Goal: Answer question/provide support: Share knowledge or assist other users

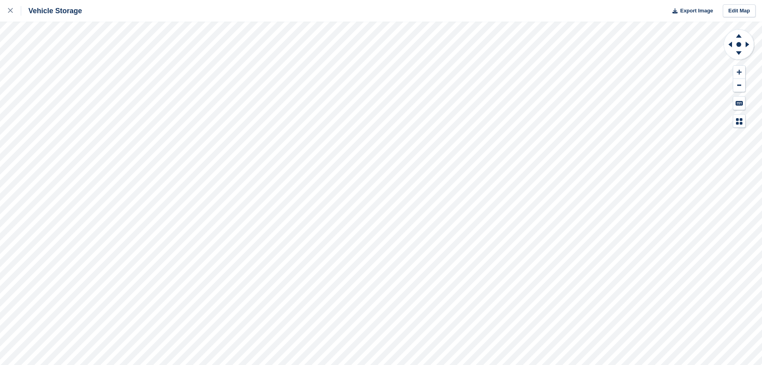
click at [617, 364] on html "Vehicle Storage Export Image Edit Map" at bounding box center [381, 182] width 762 height 365
click at [496, 364] on html "Vehicle Storage Export Image Edit Map" at bounding box center [381, 182] width 762 height 365
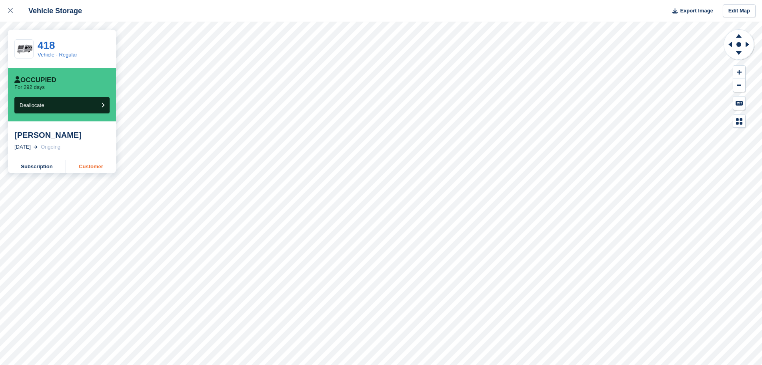
click at [96, 168] on link "Customer" at bounding box center [91, 166] width 50 height 13
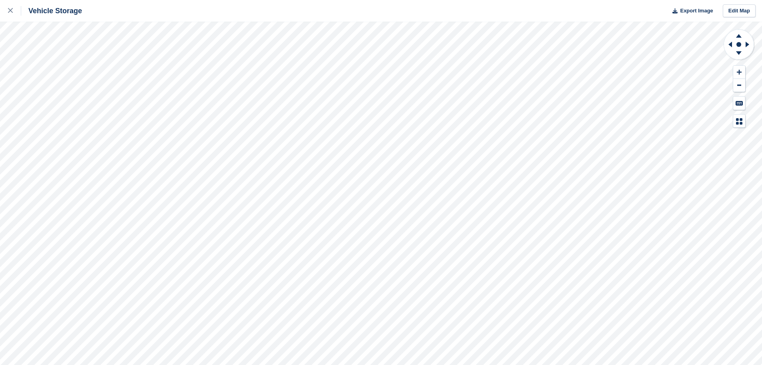
click at [491, 2] on div "Vehicle Storage Export Image Edit Map" at bounding box center [381, 182] width 762 height 365
click at [648, 0] on html "Vehicle Storage Export Image Edit Map" at bounding box center [381, 182] width 762 height 365
click at [607, 364] on html "Vehicle Storage Export Image Edit Map" at bounding box center [381, 182] width 762 height 365
click at [592, 364] on html "Vehicle Storage Export Image Edit Map" at bounding box center [381, 182] width 762 height 365
click at [654, 364] on html "Vehicle Storage Export Image Edit Map" at bounding box center [381, 182] width 762 height 365
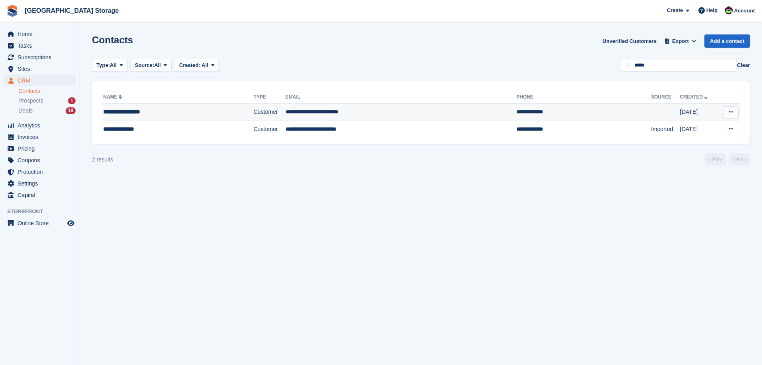
click at [216, 109] on div "**********" at bounding box center [160, 112] width 114 height 8
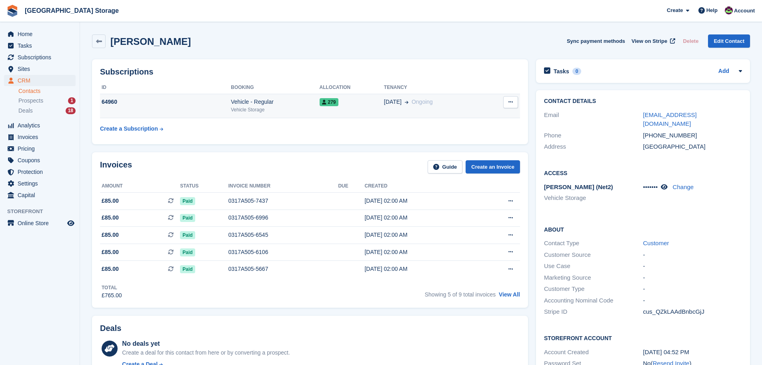
click at [286, 99] on div "Vehicle - Regular" at bounding box center [275, 102] width 88 height 8
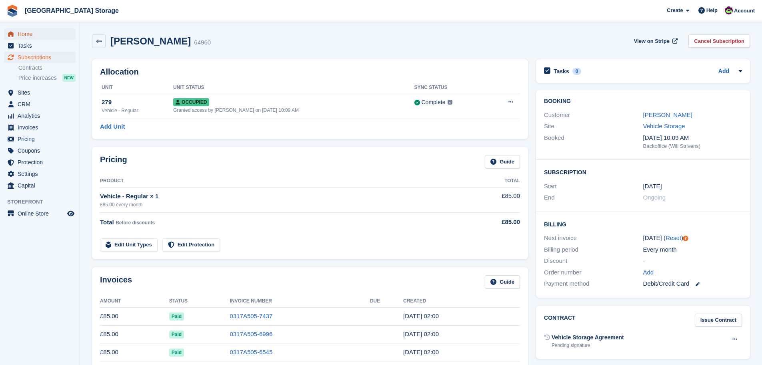
click at [24, 34] on span "Home" at bounding box center [42, 33] width 48 height 11
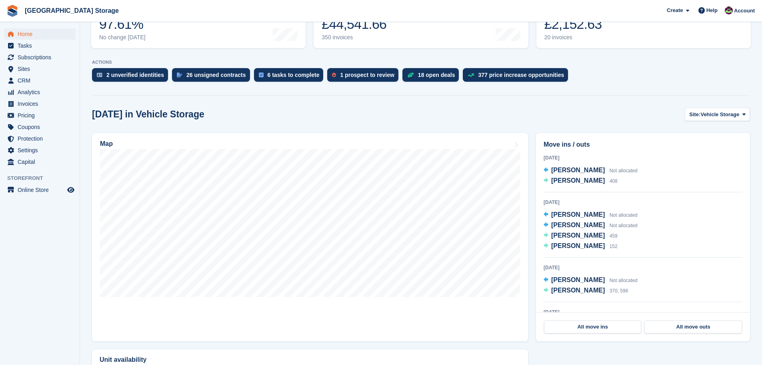
scroll to position [124, 0]
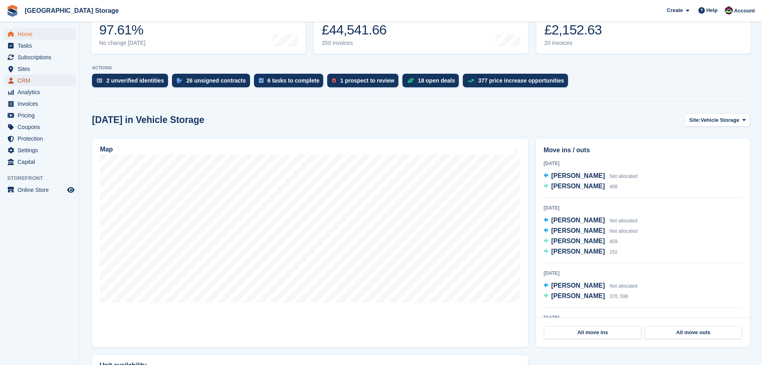
click at [20, 81] on span "CRM" at bounding box center [42, 80] width 48 height 11
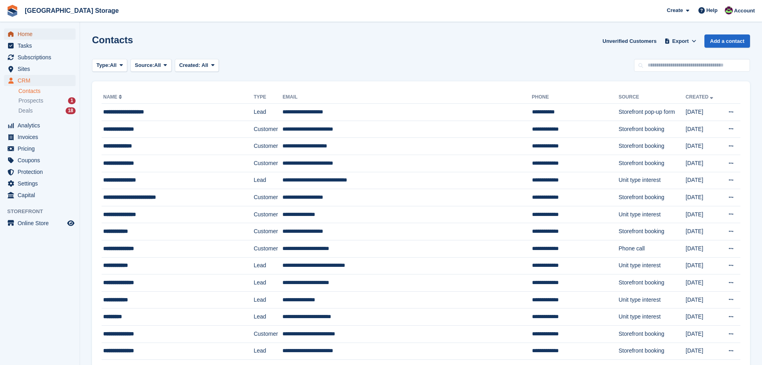
drag, startPoint x: 27, startPoint y: 35, endPoint x: 32, endPoint y: 37, distance: 5.6
click at [27, 35] on span "Home" at bounding box center [42, 33] width 48 height 11
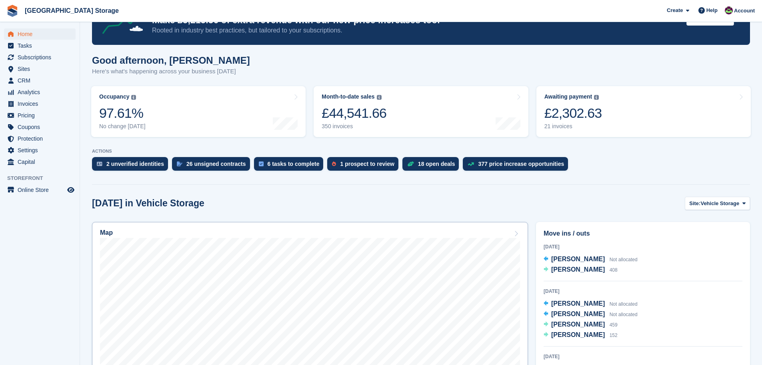
scroll to position [40, 0]
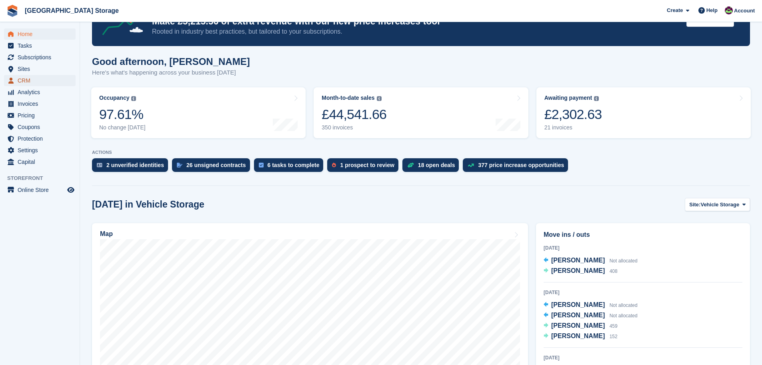
drag, startPoint x: 32, startPoint y: 77, endPoint x: 38, endPoint y: 78, distance: 6.1
click at [32, 77] on span "CRM" at bounding box center [42, 80] width 48 height 11
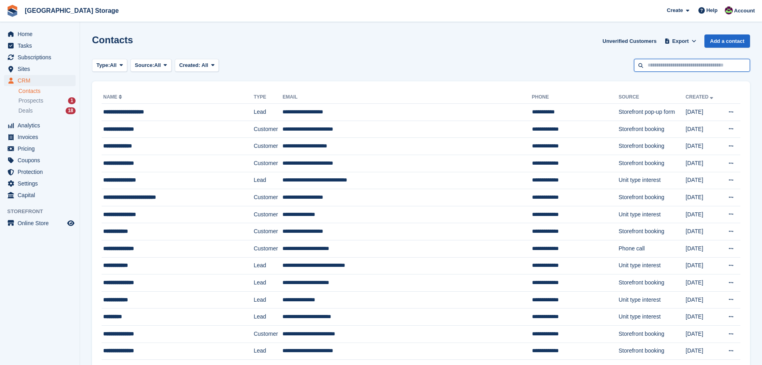
drag, startPoint x: 670, startPoint y: 64, endPoint x: 674, endPoint y: 68, distance: 5.7
click at [670, 66] on input "text" at bounding box center [692, 65] width 116 height 13
type input "***"
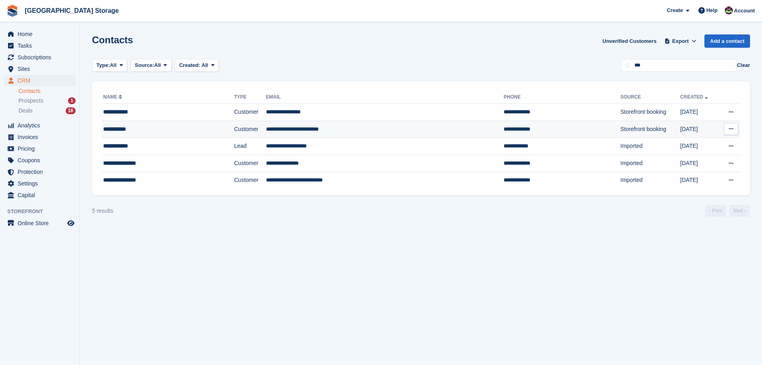
click at [359, 126] on td "**********" at bounding box center [385, 128] width 238 height 17
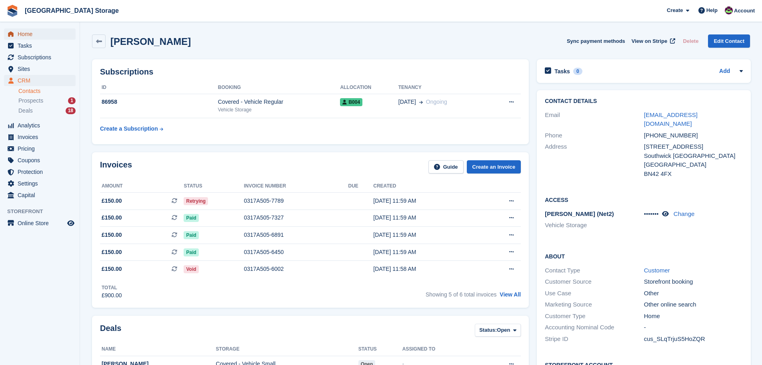
click at [30, 34] on span "Home" at bounding box center [42, 33] width 48 height 11
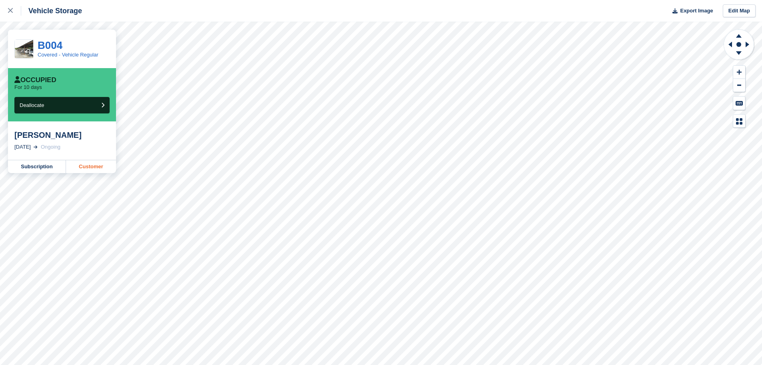
click at [93, 169] on link "Customer" at bounding box center [91, 166] width 50 height 13
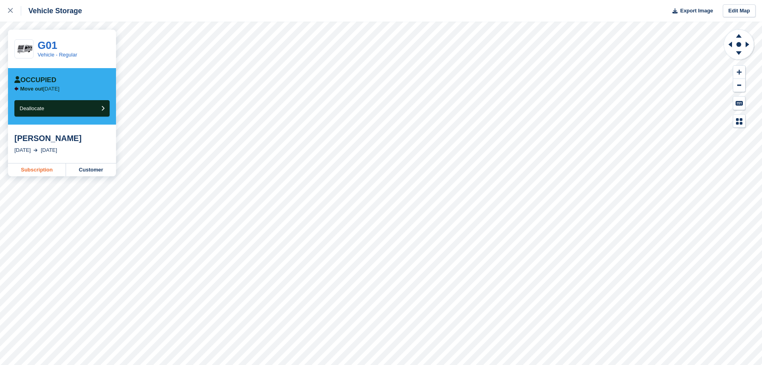
click at [47, 170] on link "Subscription" at bounding box center [37, 169] width 58 height 13
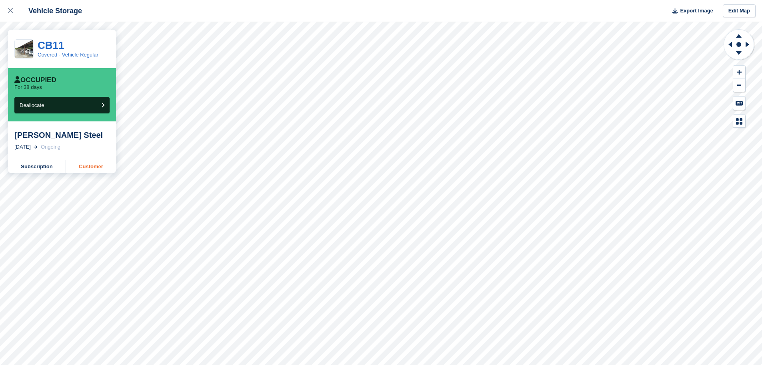
click at [98, 166] on link "Customer" at bounding box center [91, 166] width 50 height 13
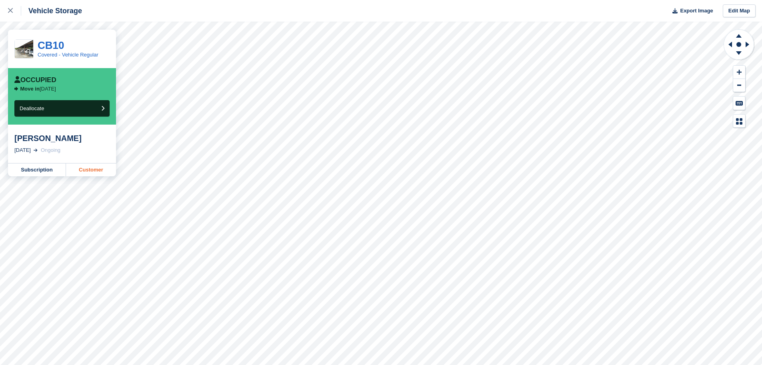
click at [99, 172] on link "Customer" at bounding box center [91, 169] width 50 height 13
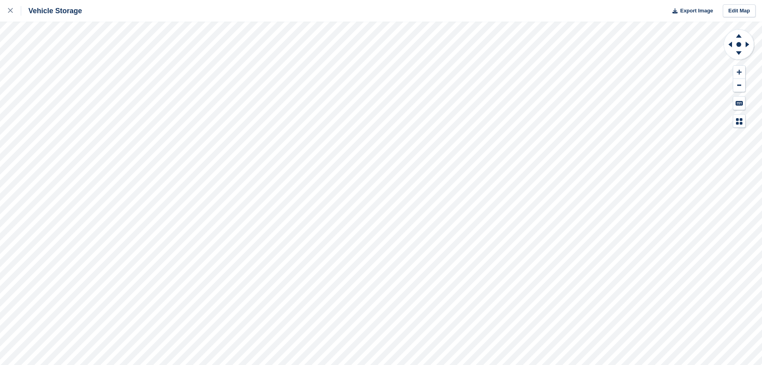
click at [413, 0] on html "Vehicle Storage Export Image Edit Map" at bounding box center [381, 182] width 762 height 365
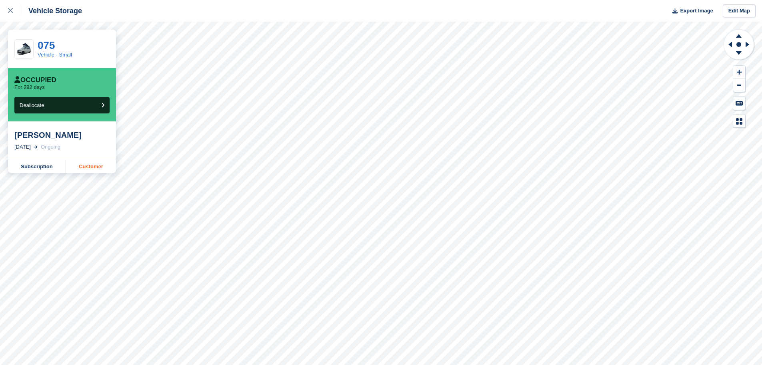
click at [85, 165] on link "Customer" at bounding box center [91, 166] width 50 height 13
click at [563, 364] on html "Vehicle Storage Export Image Edit Map 075 Vehicle - Small Occupied For 292 days…" at bounding box center [381, 182] width 762 height 365
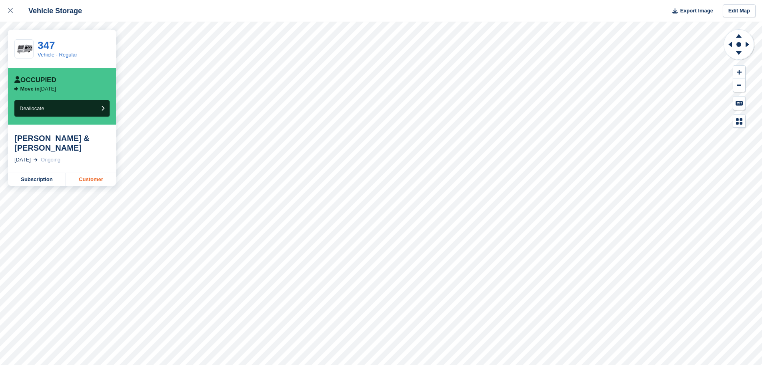
click at [92, 173] on link "Customer" at bounding box center [91, 179] width 50 height 13
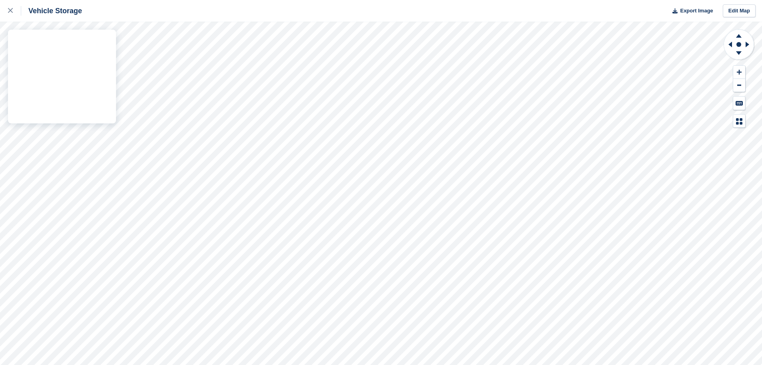
click at [261, 0] on html "Vehicle Storage Export Image Edit Map" at bounding box center [381, 182] width 762 height 365
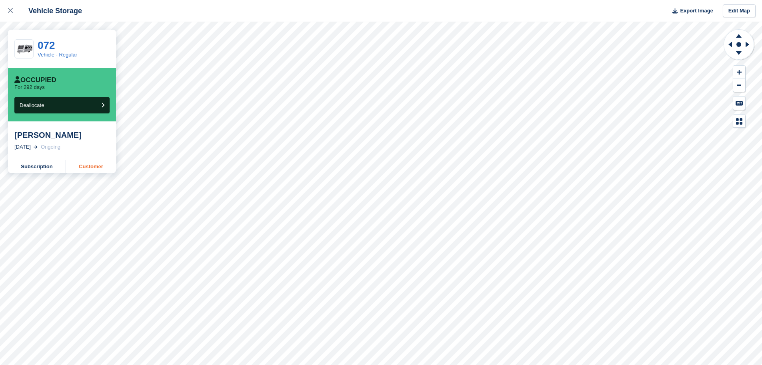
click at [90, 166] on link "Customer" at bounding box center [91, 166] width 50 height 13
click at [86, 167] on link "Customer" at bounding box center [91, 166] width 50 height 13
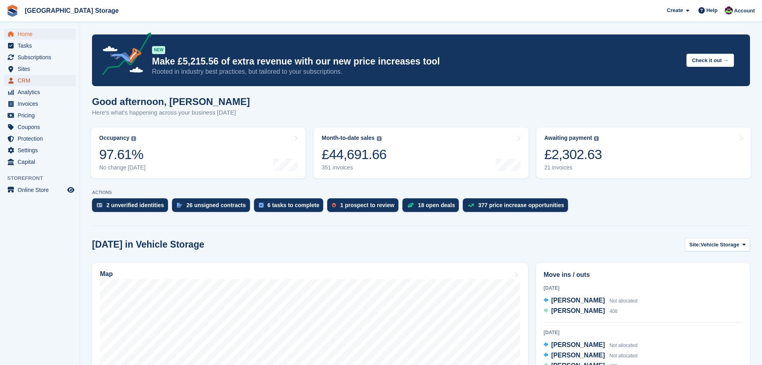
click at [22, 78] on span "CRM" at bounding box center [42, 80] width 48 height 11
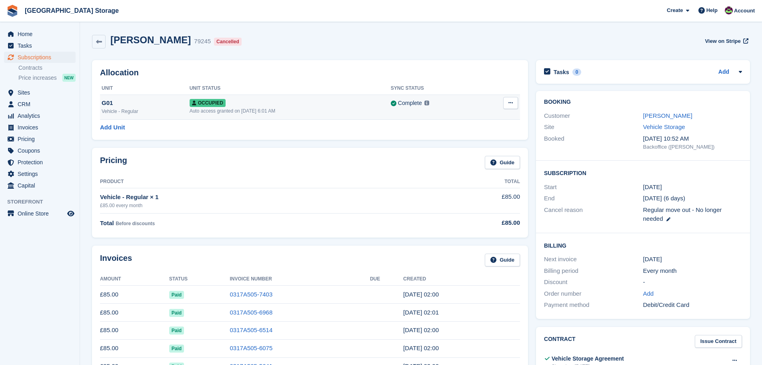
click at [510, 104] on icon at bounding box center [511, 102] width 4 height 5
click at [458, 146] on p "Deallocate" at bounding box center [480, 146] width 70 height 10
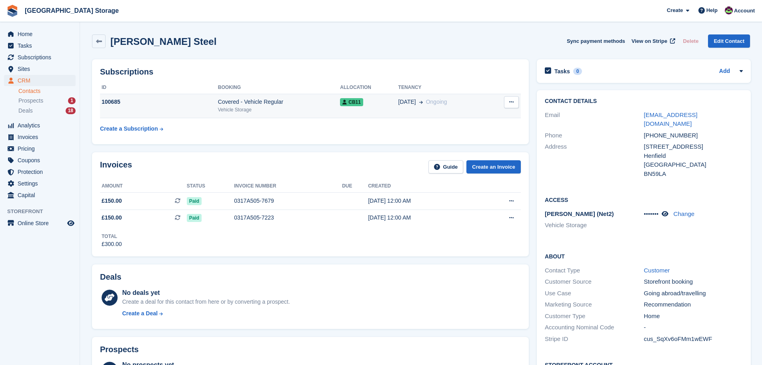
click at [303, 106] on div "Covered - Vehicle Regular" at bounding box center [279, 102] width 122 height 8
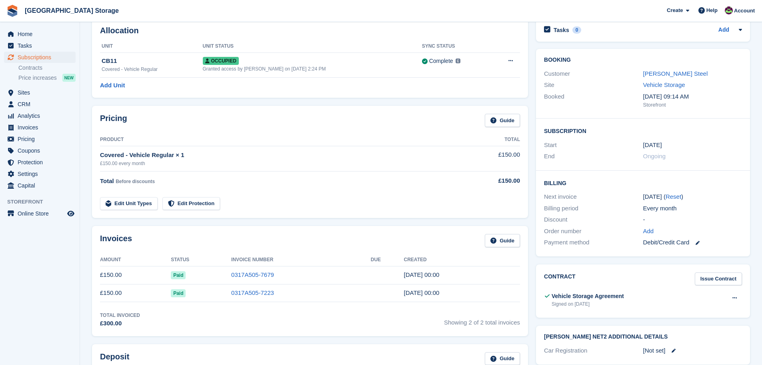
scroll to position [120, 0]
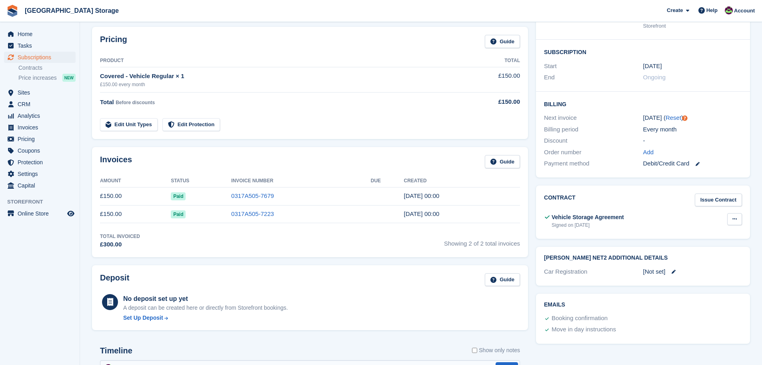
click at [733, 218] on icon at bounding box center [735, 218] width 4 height 5
click at [698, 236] on p "View" at bounding box center [704, 234] width 70 height 10
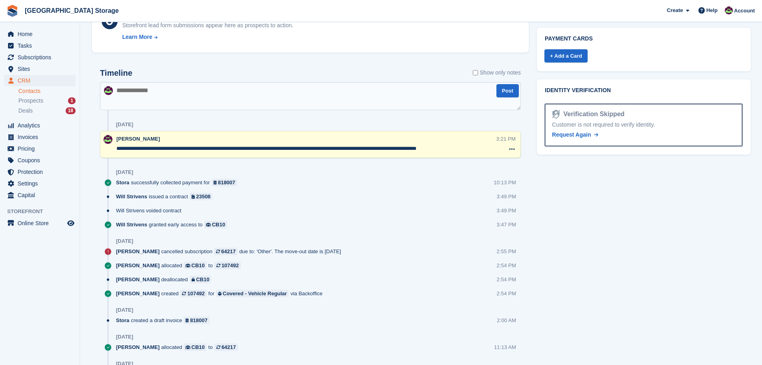
scroll to position [280, 0]
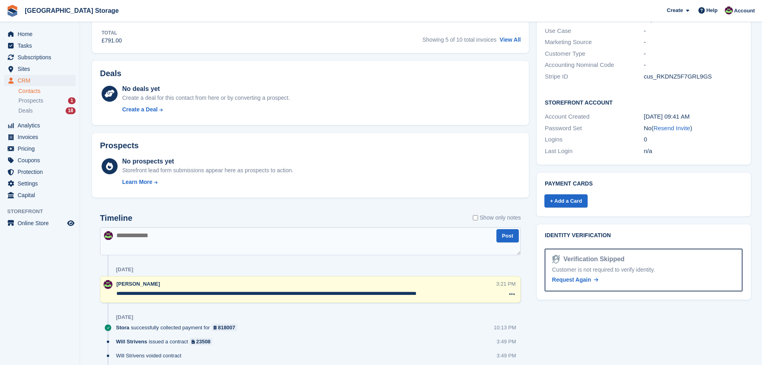
click at [156, 235] on textarea at bounding box center [310, 241] width 421 height 28
type textarea "**********"
click at [510, 233] on button "Post" at bounding box center [508, 235] width 22 height 13
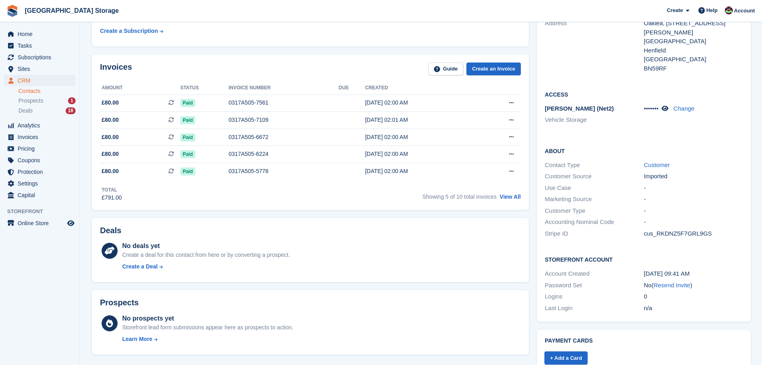
scroll to position [0, 0]
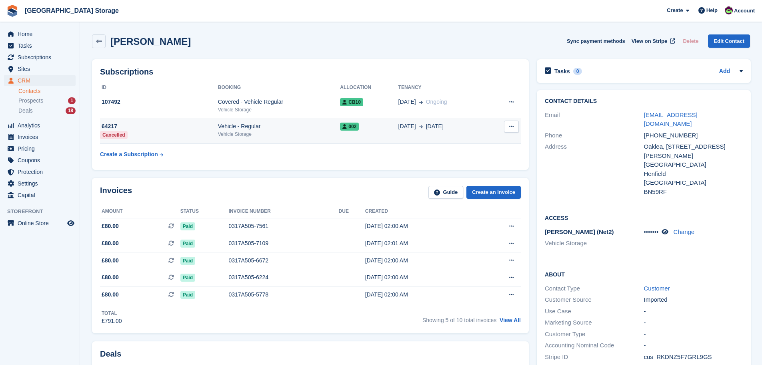
click at [511, 126] on icon at bounding box center [511, 126] width 4 height 5
click at [312, 132] on div "Vehicle Storage" at bounding box center [279, 133] width 122 height 7
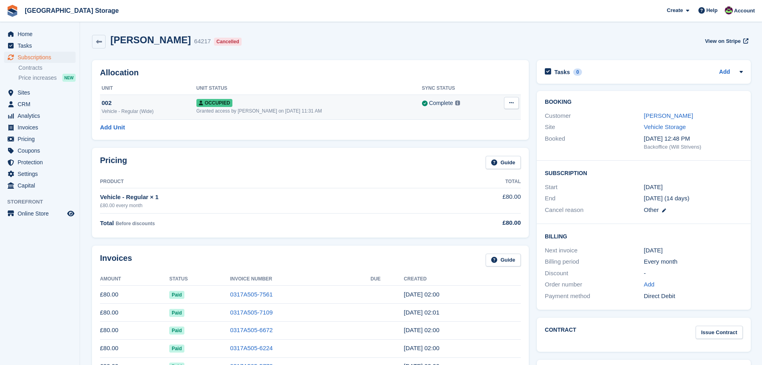
click at [511, 102] on icon at bounding box center [511, 102] width 4 height 5
click at [466, 145] on p "Deallocate" at bounding box center [481, 146] width 70 height 10
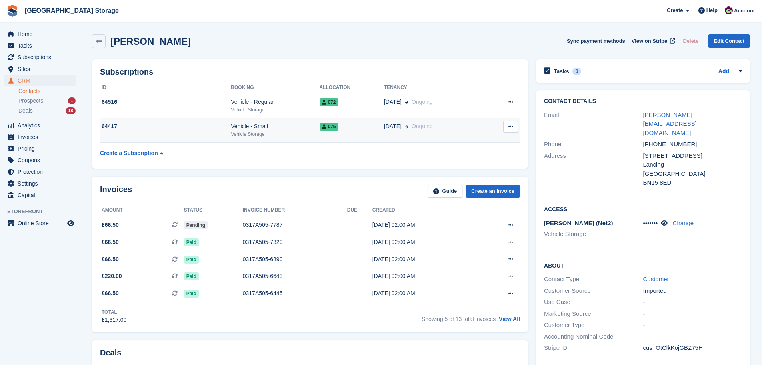
click at [351, 130] on div "075" at bounding box center [352, 126] width 64 height 8
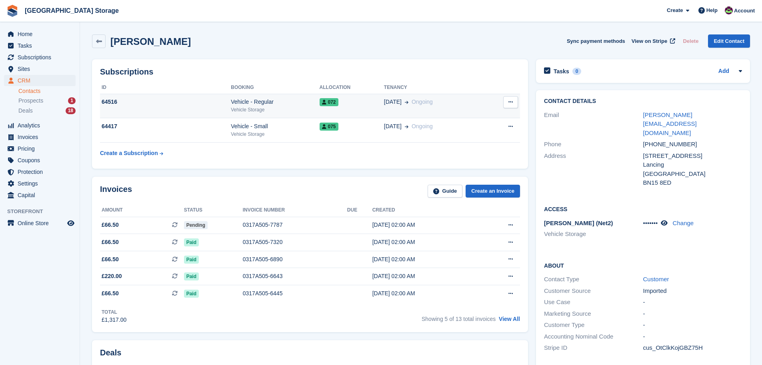
click at [357, 99] on div "072" at bounding box center [352, 102] width 64 height 8
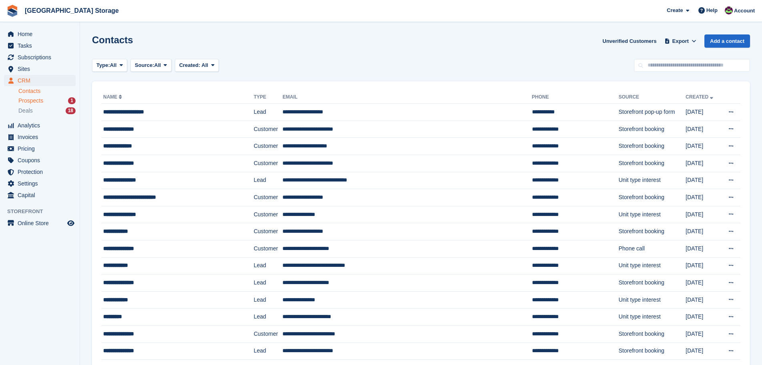
click at [38, 102] on span "Prospects" at bounding box center [30, 101] width 25 height 8
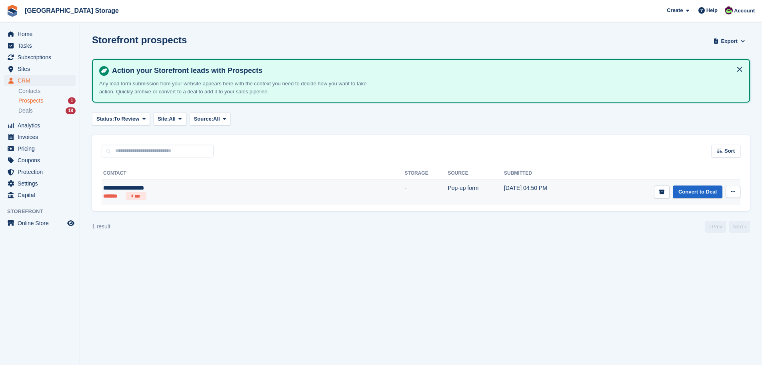
click at [405, 189] on td "-" at bounding box center [426, 192] width 43 height 25
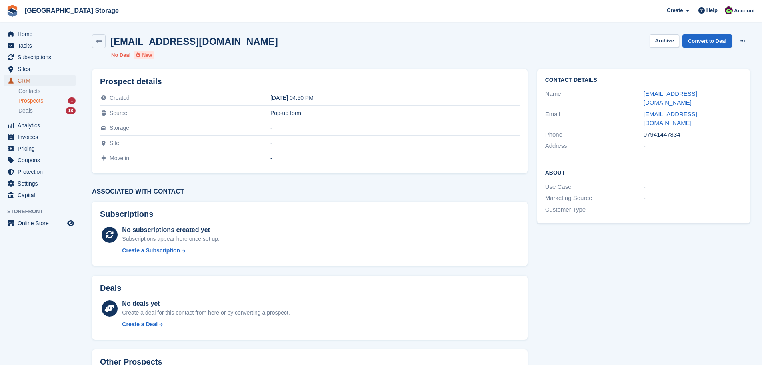
click at [29, 80] on span "CRM" at bounding box center [42, 80] width 48 height 11
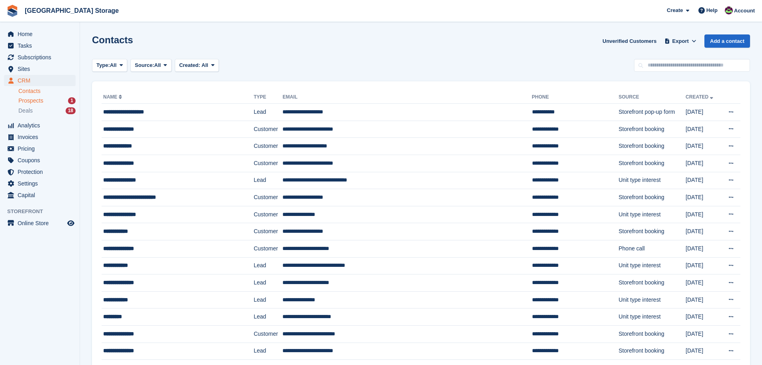
click at [38, 100] on span "Prospects" at bounding box center [30, 101] width 25 height 8
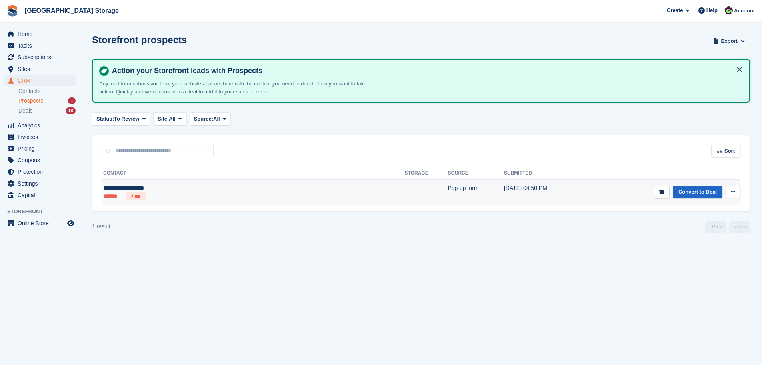
click at [734, 191] on icon at bounding box center [733, 191] width 4 height 5
click at [690, 208] on p "View contact" at bounding box center [702, 207] width 70 height 10
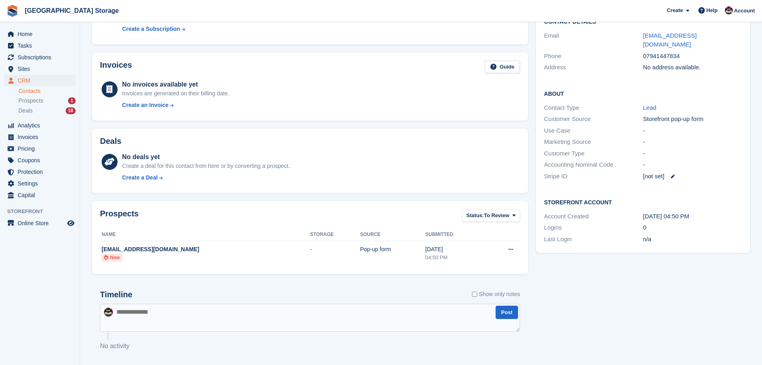
scroll to position [94, 0]
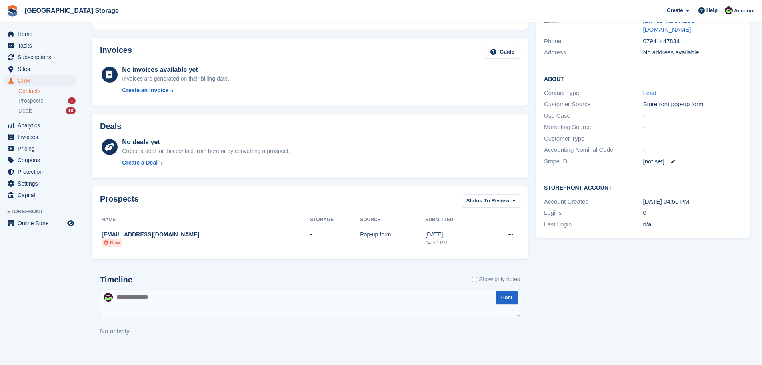
click at [204, 299] on textarea at bounding box center [310, 303] width 420 height 28
type textarea "**********"
click at [508, 295] on button "Post" at bounding box center [507, 297] width 22 height 13
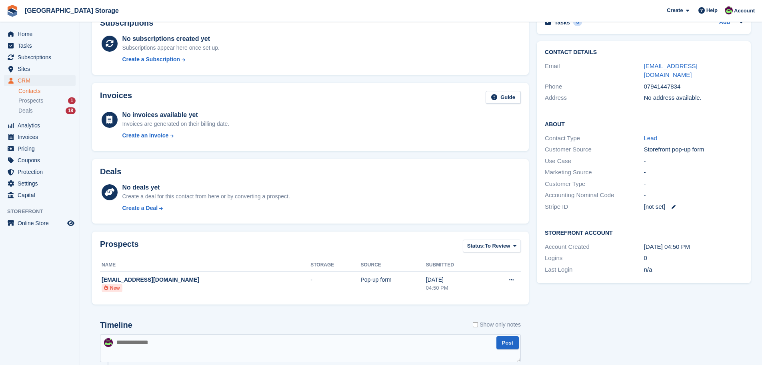
scroll to position [0, 0]
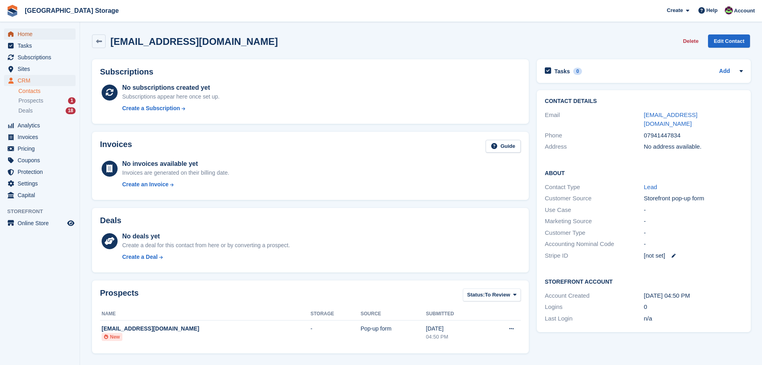
click at [33, 34] on span "Home" at bounding box center [42, 33] width 48 height 11
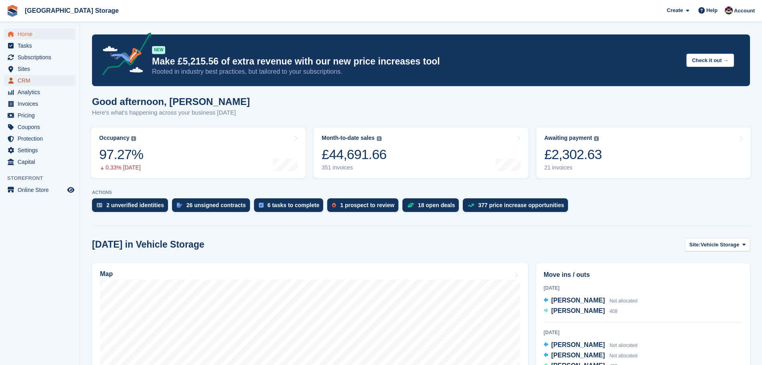
click at [42, 80] on span "CRM" at bounding box center [42, 80] width 48 height 11
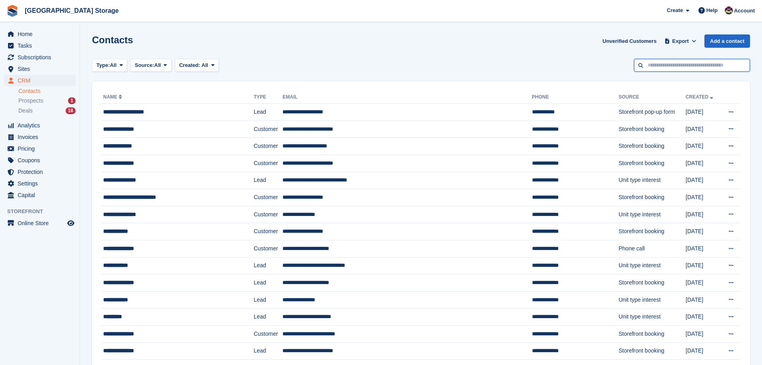
drag, startPoint x: 679, startPoint y: 68, endPoint x: 685, endPoint y: 52, distance: 16.9
click at [680, 64] on input "text" at bounding box center [692, 65] width 116 height 13
type input "****"
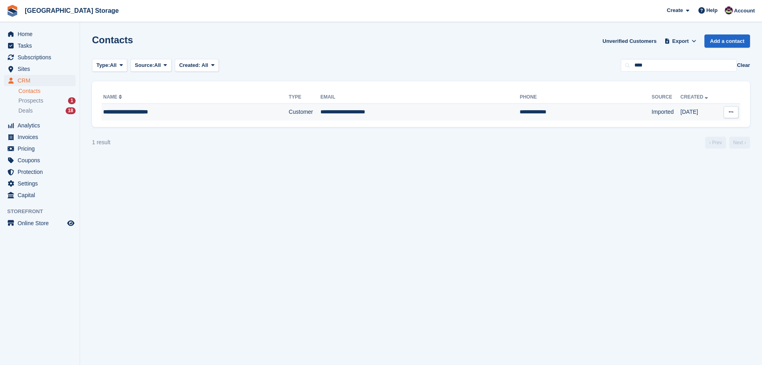
click at [212, 112] on div "**********" at bounding box center [174, 112] width 142 height 8
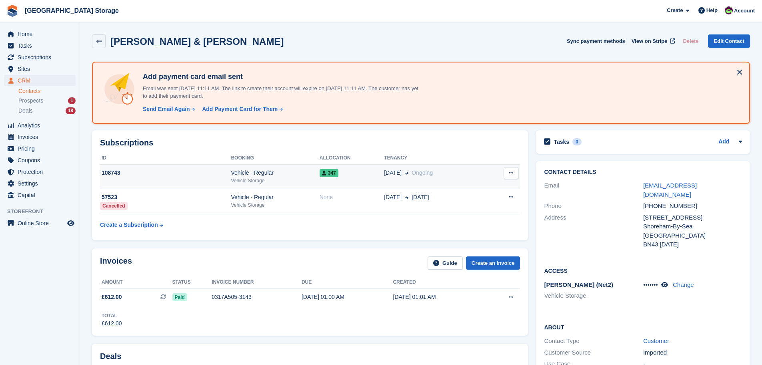
click at [299, 174] on div "Vehicle - Regular" at bounding box center [275, 172] width 88 height 8
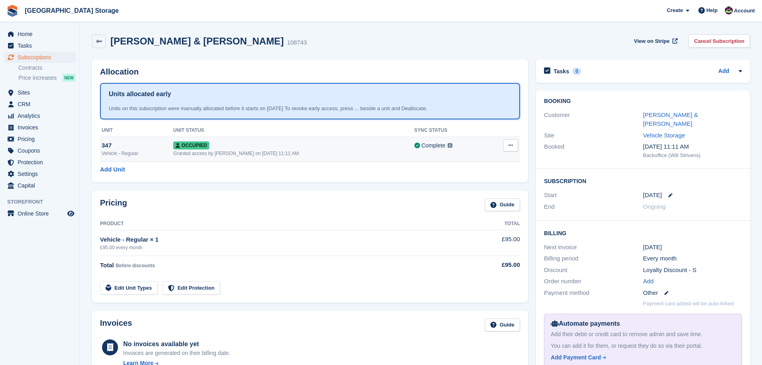
click at [322, 144] on div "Occupied" at bounding box center [293, 145] width 241 height 8
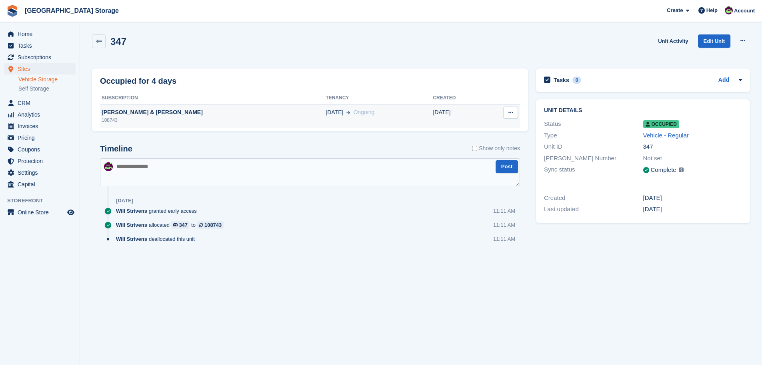
click at [341, 114] on div "[DATE] Ongoing" at bounding box center [379, 112] width 107 height 8
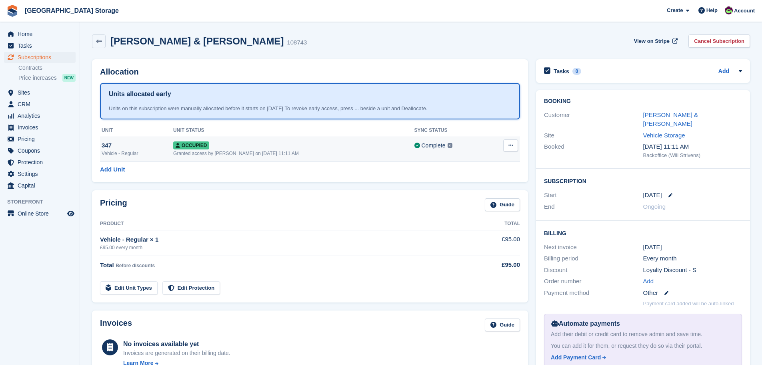
click at [236, 142] on div "Occupied" at bounding box center [293, 145] width 241 height 8
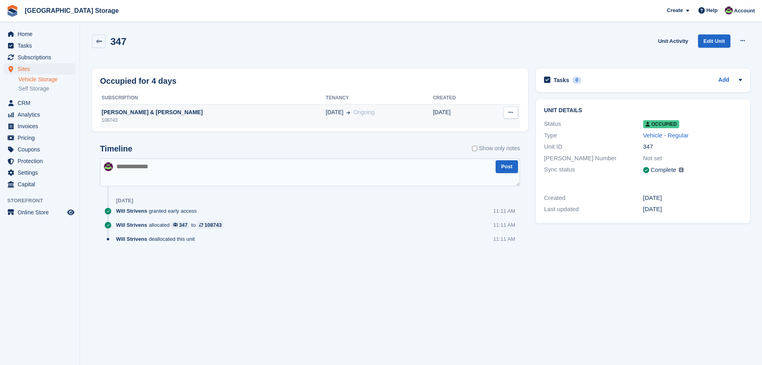
click at [168, 118] on div "108743" at bounding box center [213, 119] width 226 height 7
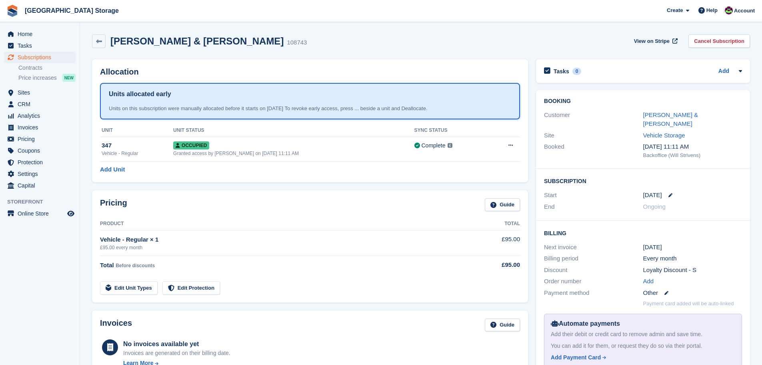
scroll to position [40, 0]
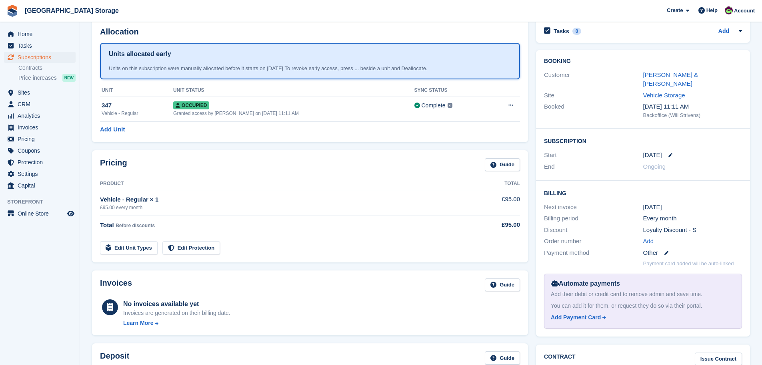
click at [80, 123] on section "Millie & Chris Bennett 108743 View on Stripe Cancel Subscription Allocation Uni…" at bounding box center [421, 269] width 682 height 618
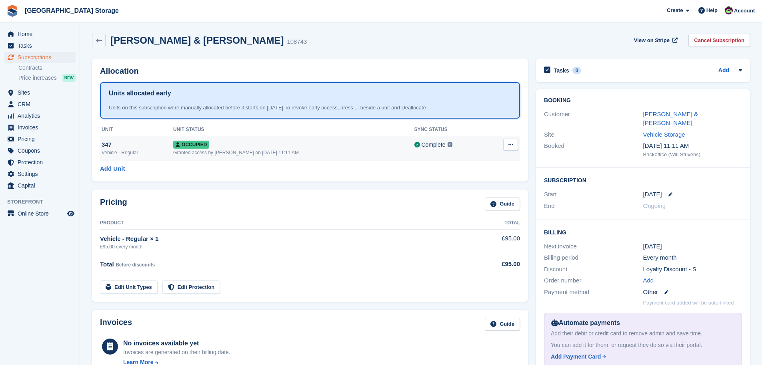
scroll to position [0, 0]
click at [158, 147] on div "347" at bounding box center [138, 145] width 72 height 9
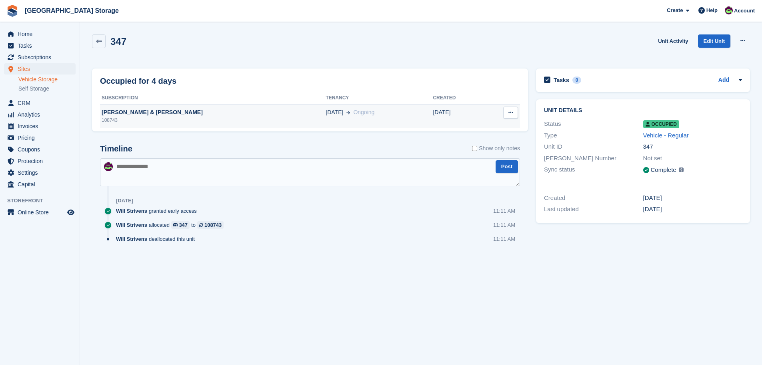
click at [146, 113] on div "[PERSON_NAME] & [PERSON_NAME]" at bounding box center [213, 112] width 226 height 8
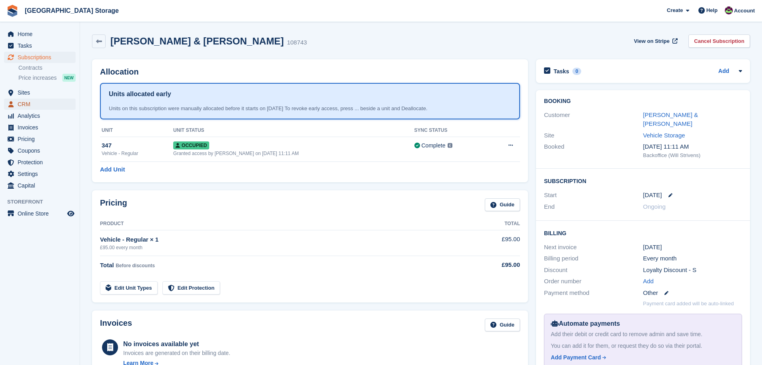
click at [24, 103] on span "CRM" at bounding box center [42, 103] width 48 height 11
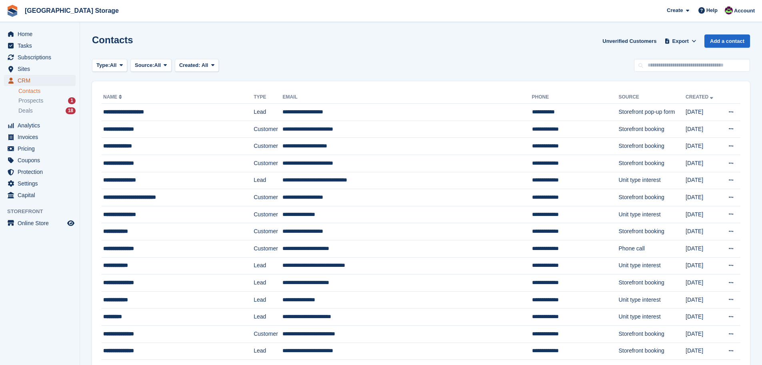
drag, startPoint x: 32, startPoint y: 80, endPoint x: 52, endPoint y: 79, distance: 20.0
click at [32, 80] on span "CRM" at bounding box center [42, 80] width 48 height 11
click at [680, 67] on input "text" at bounding box center [692, 65] width 116 height 13
type input "*****"
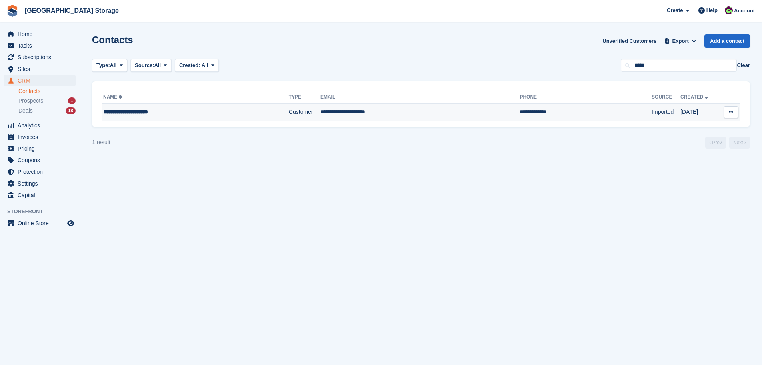
click at [381, 110] on td "**********" at bounding box center [420, 112] width 199 height 17
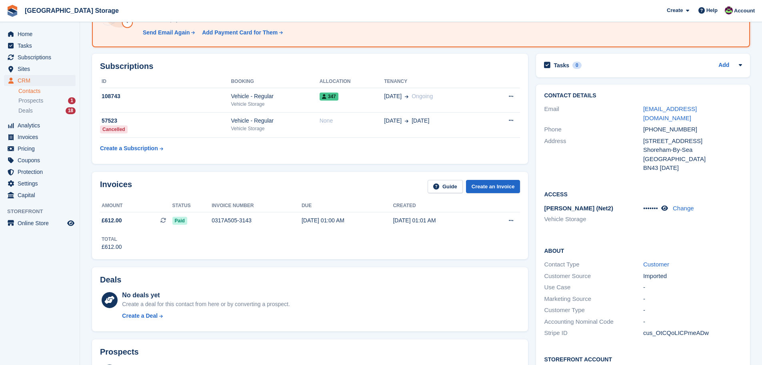
scroll to position [44, 0]
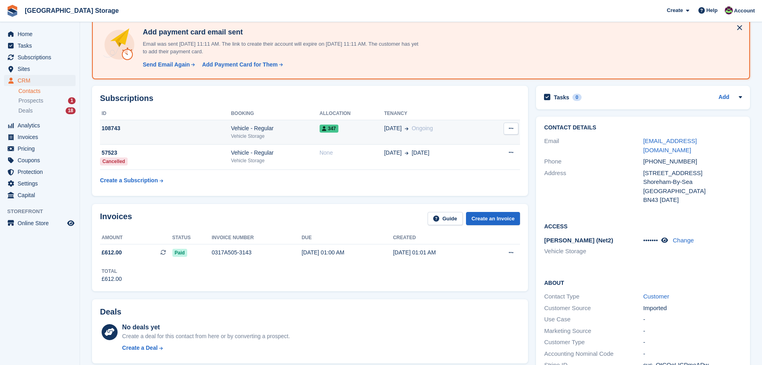
click at [352, 130] on div "347" at bounding box center [352, 128] width 64 height 8
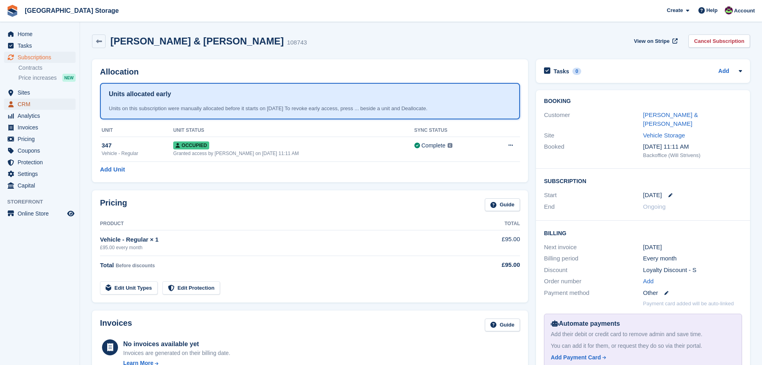
click at [25, 104] on span "CRM" at bounding box center [42, 103] width 48 height 11
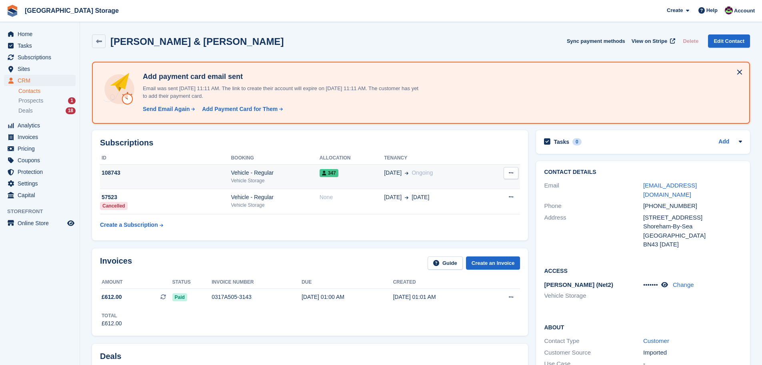
click at [210, 173] on div "108743" at bounding box center [165, 172] width 131 height 8
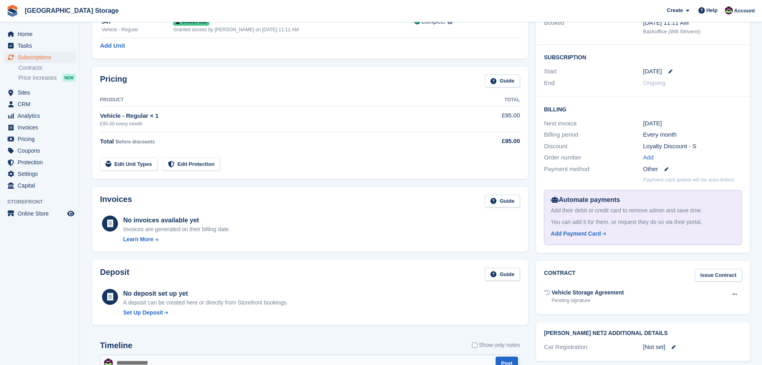
scroll to position [160, 0]
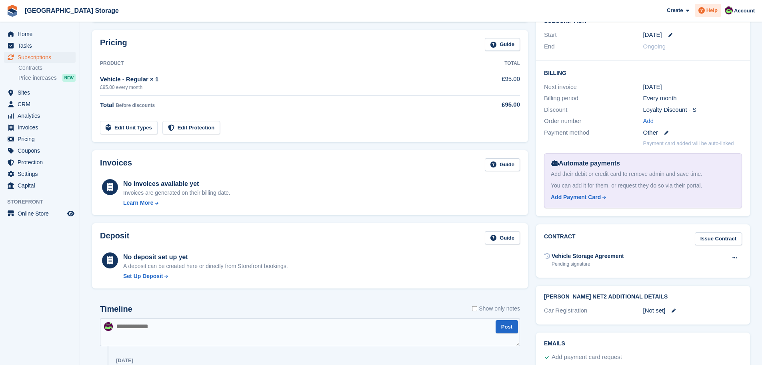
click at [710, 14] on span "Help" at bounding box center [712, 10] width 11 height 8
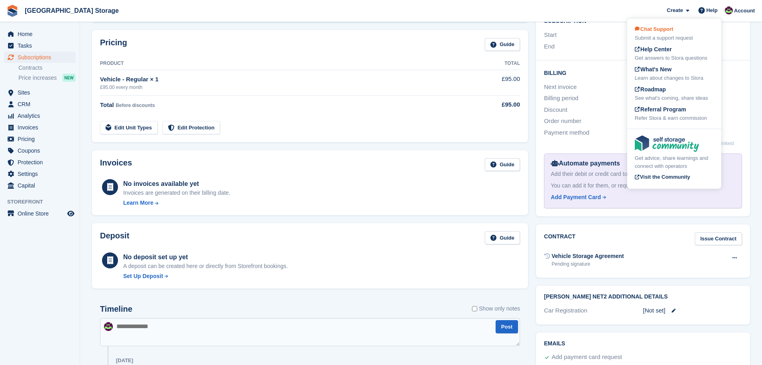
click at [684, 32] on div "Chat Support Submit a support request" at bounding box center [674, 33] width 79 height 17
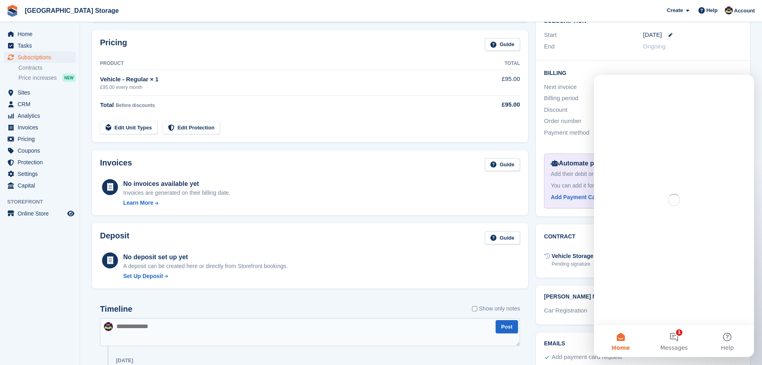
scroll to position [0, 0]
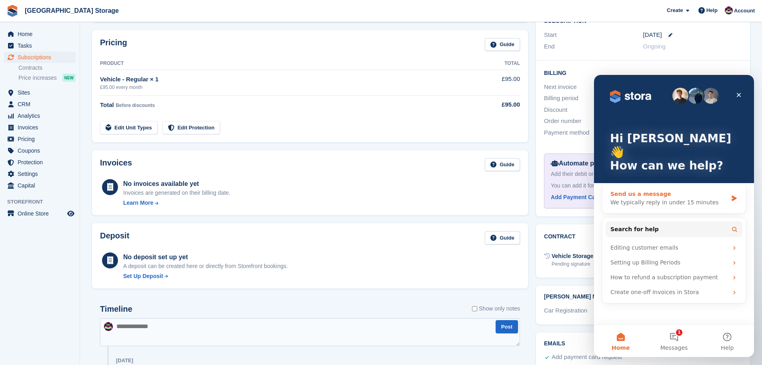
click at [660, 190] on div "Send us a message" at bounding box center [669, 194] width 117 height 8
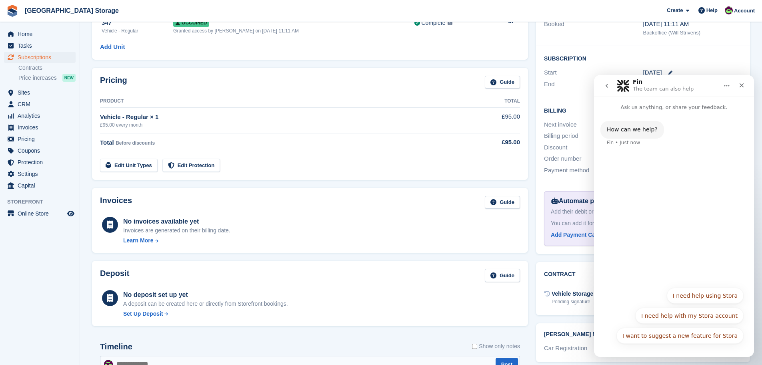
scroll to position [13, 0]
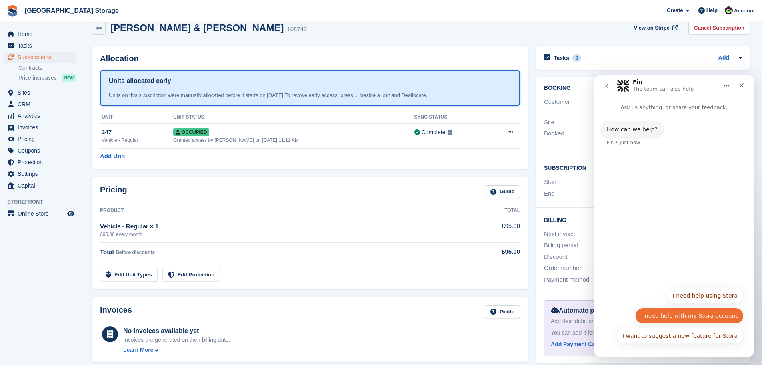
click at [712, 317] on button "I need help with my Stora account" at bounding box center [689, 315] width 108 height 16
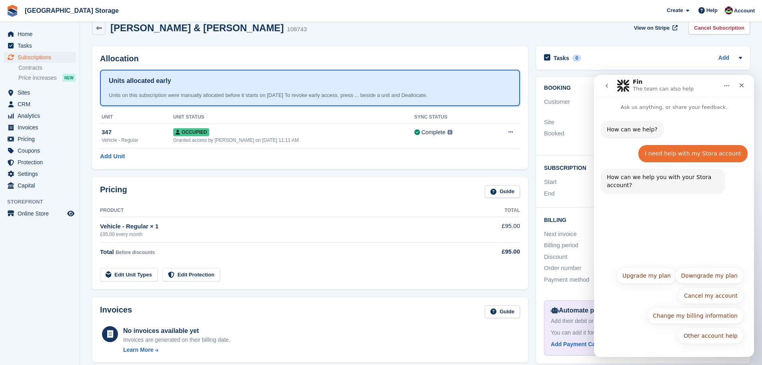
click at [675, 88] on p "The team can also help" at bounding box center [663, 89] width 61 height 8
click at [731, 85] on button "Home" at bounding box center [727, 85] width 15 height 15
click at [706, 90] on div "Fin The team can also help" at bounding box center [668, 86] width 102 height 14
click at [742, 85] on icon "Close" at bounding box center [742, 85] width 4 height 4
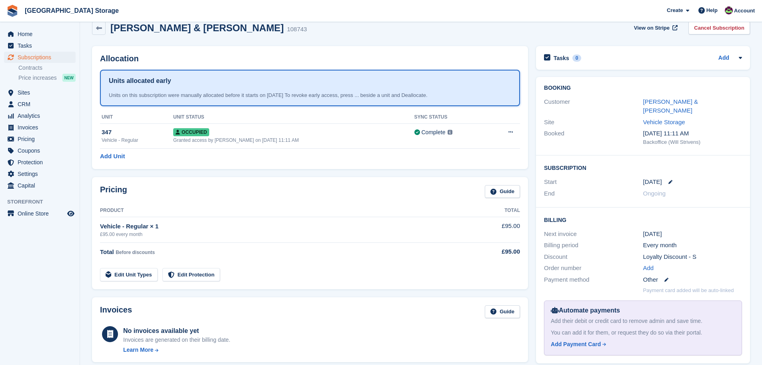
scroll to position [0, 0]
click at [712, 10] on span "Help" at bounding box center [712, 10] width 11 height 8
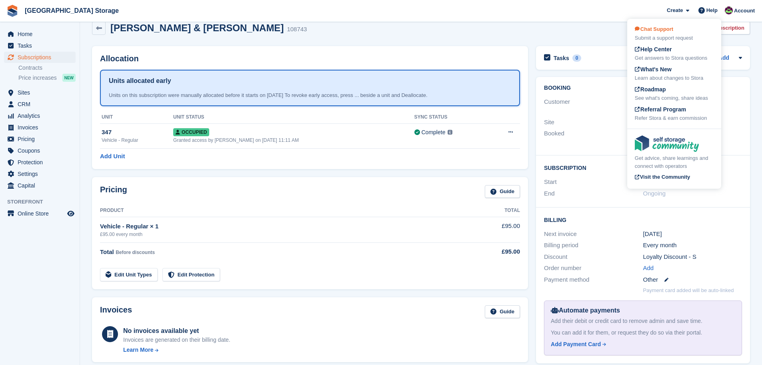
click at [673, 31] on span "Chat Support" at bounding box center [654, 29] width 38 height 6
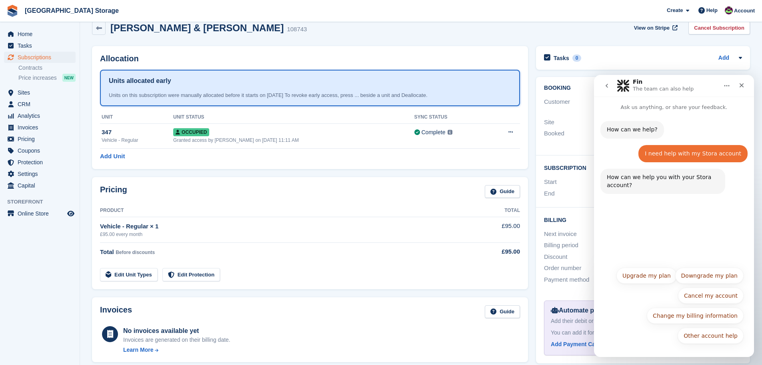
click at [609, 84] on icon "go back" at bounding box center [607, 85] width 6 height 6
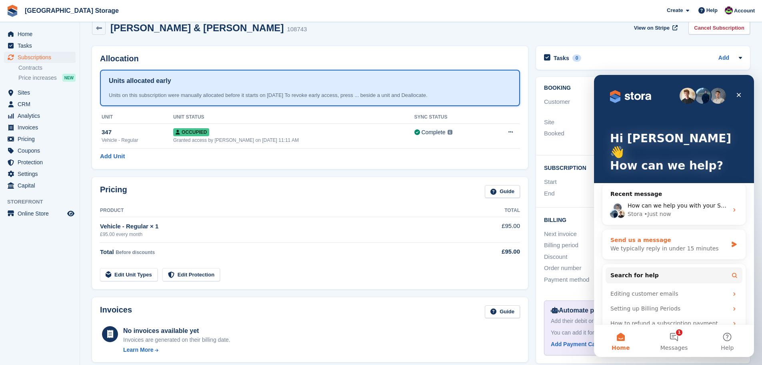
click at [716, 244] on div "We typically reply in under 15 minutes" at bounding box center [669, 248] width 117 height 8
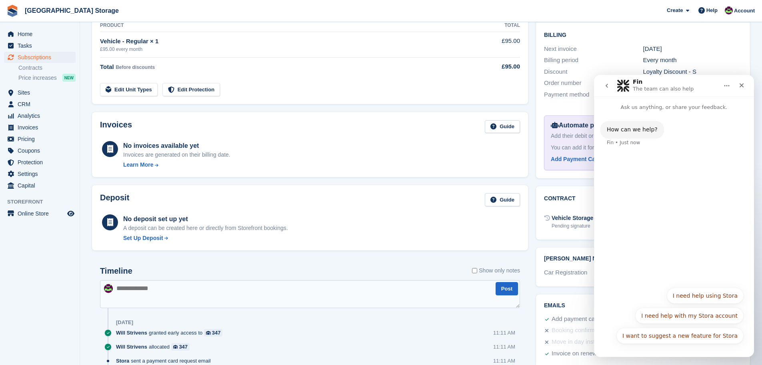
scroll to position [213, 0]
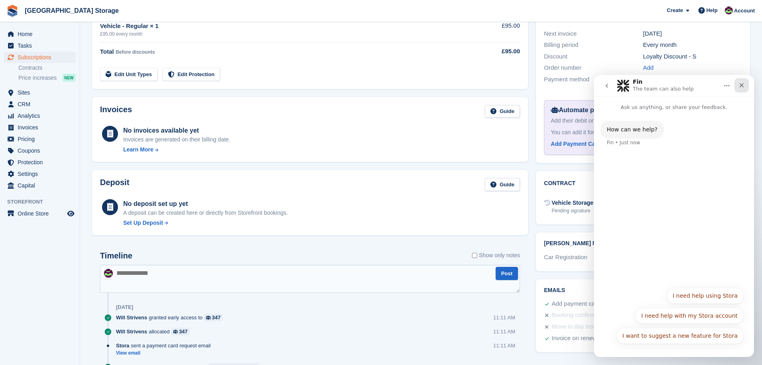
click at [742, 85] on icon "Close" at bounding box center [742, 85] width 4 height 4
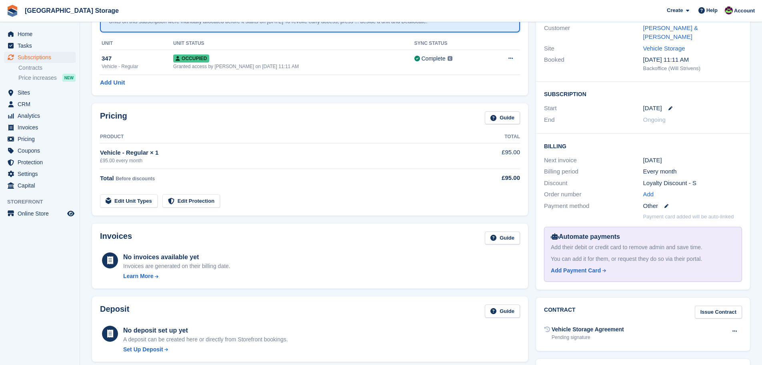
scroll to position [0, 0]
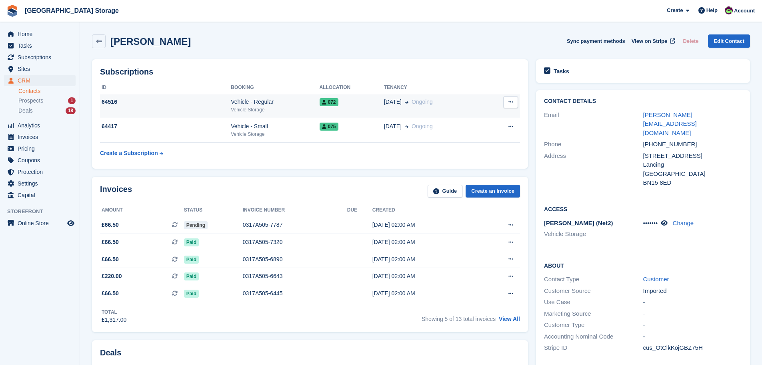
click at [287, 109] on div "Vehicle Storage" at bounding box center [275, 109] width 88 height 7
click at [285, 98] on div "Vehicle - Regular" at bounding box center [275, 102] width 88 height 8
click at [32, 108] on span "Deals" at bounding box center [25, 111] width 14 height 8
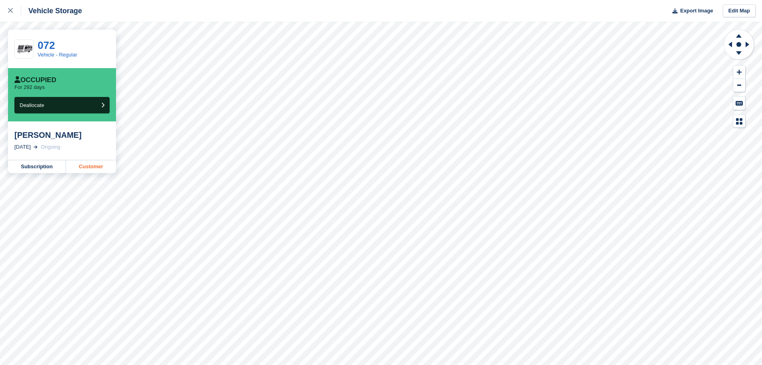
click at [82, 166] on link "Customer" at bounding box center [91, 166] width 50 height 13
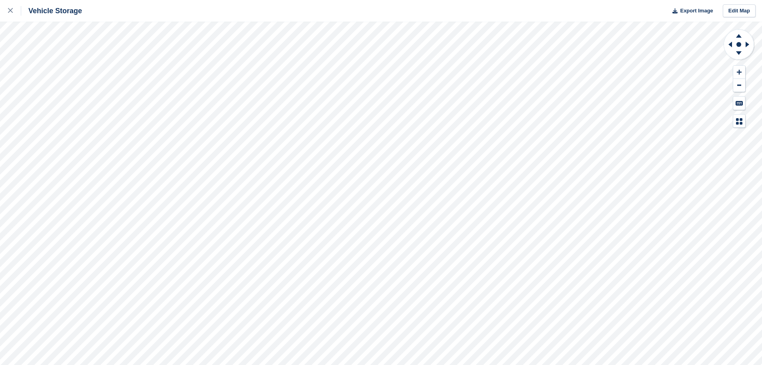
click at [364, 364] on html "Vehicle Storage Export Image Edit Map" at bounding box center [381, 182] width 762 height 365
click at [443, 364] on html "Vehicle Storage Export Image Edit Map" at bounding box center [381, 182] width 762 height 365
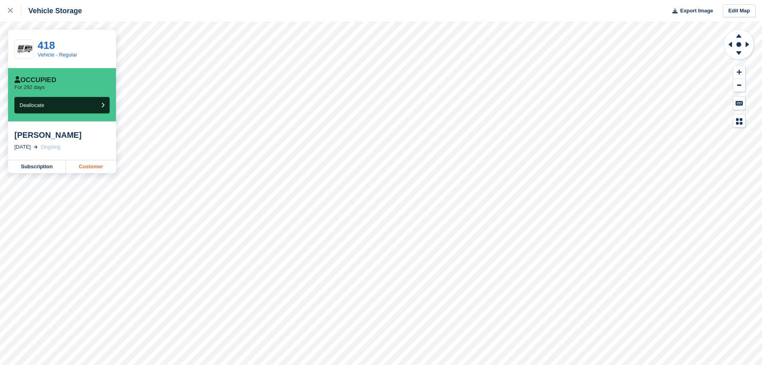
click at [98, 167] on link "Customer" at bounding box center [91, 166] width 50 height 13
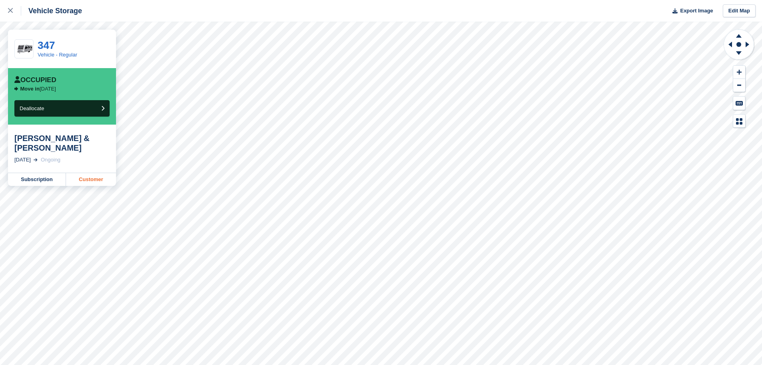
click at [82, 173] on link "Customer" at bounding box center [91, 179] width 50 height 13
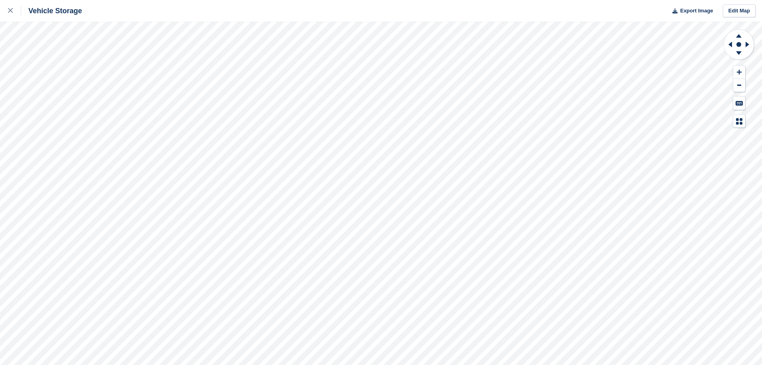
click at [272, 0] on html "Vehicle Storage Export Image Edit Map" at bounding box center [381, 182] width 762 height 365
click at [469, 0] on html "Vehicle Storage Export Image Edit Map" at bounding box center [381, 182] width 762 height 365
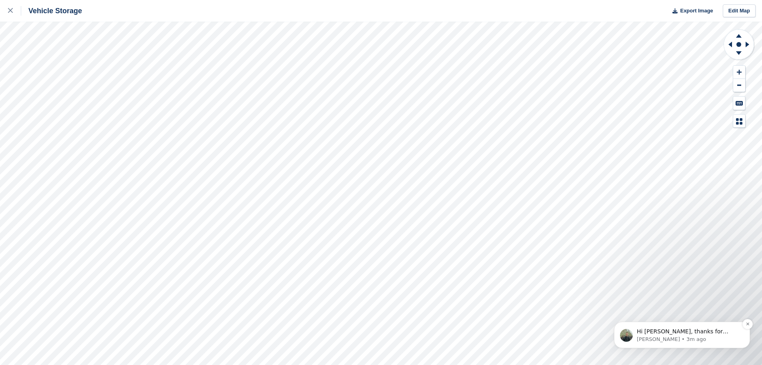
click at [696, 331] on p "Hi Gordy, thanks for getting in touch - how can I help you today?" at bounding box center [688, 331] width 103 height 8
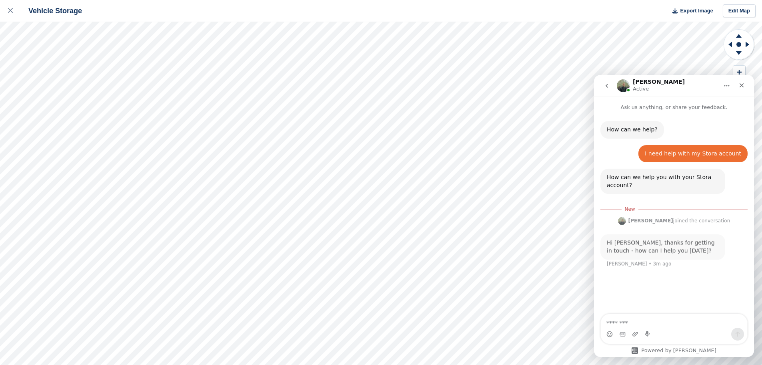
scroll to position [1, 0]
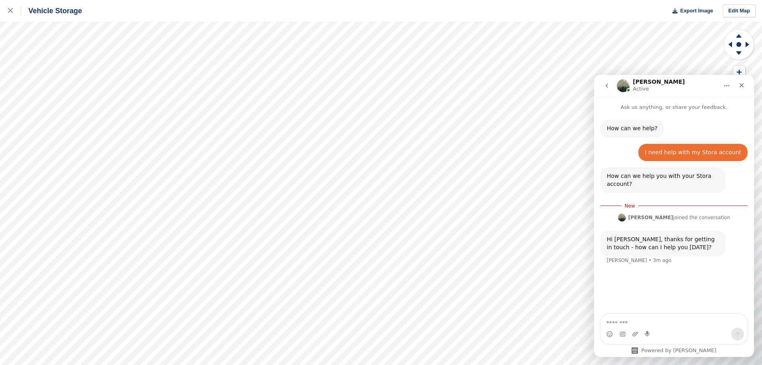
click at [659, 325] on textarea "Message…" at bounding box center [674, 321] width 146 height 14
type textarea "**********"
click at [735, 332] on icon "Send a message…" at bounding box center [738, 334] width 6 height 6
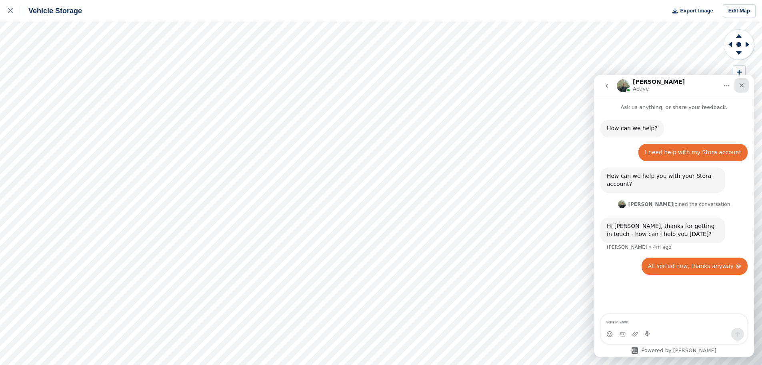
click at [742, 84] on icon "Close" at bounding box center [742, 85] width 4 height 4
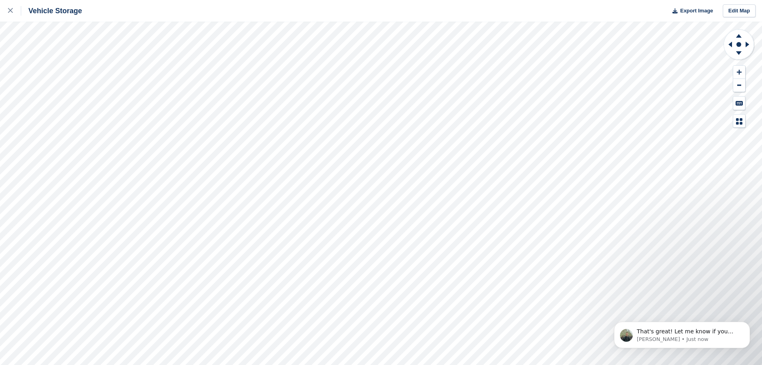
scroll to position [2, 0]
click at [688, 331] on p "That's great! Let me know if you have any other questions." at bounding box center [688, 331] width 103 height 8
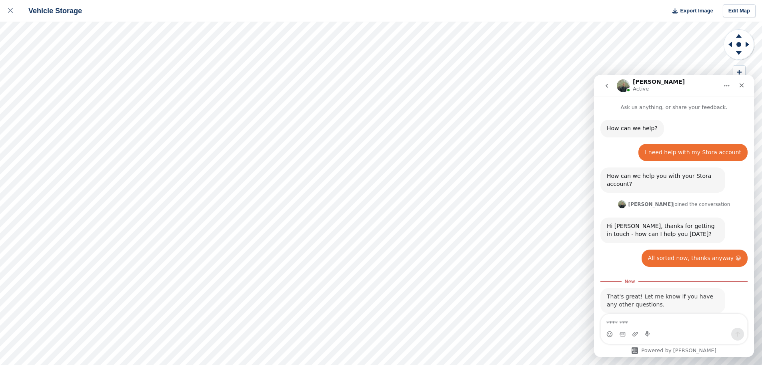
scroll to position [16, 0]
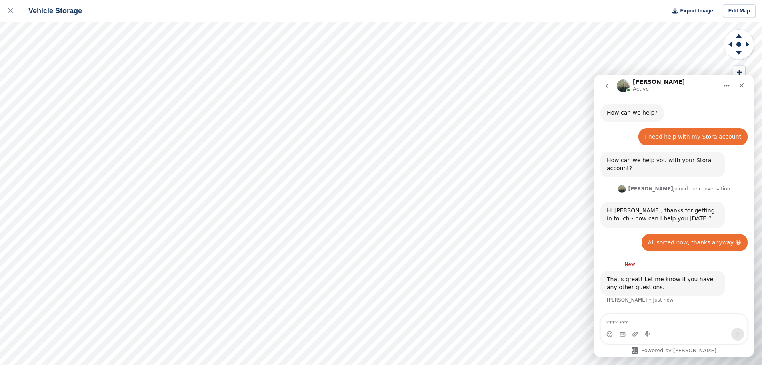
click at [657, 323] on textarea "Message…" at bounding box center [674, 321] width 146 height 14
type textarea "**********"
click at [735, 334] on icon "Send a message…" at bounding box center [738, 334] width 6 height 6
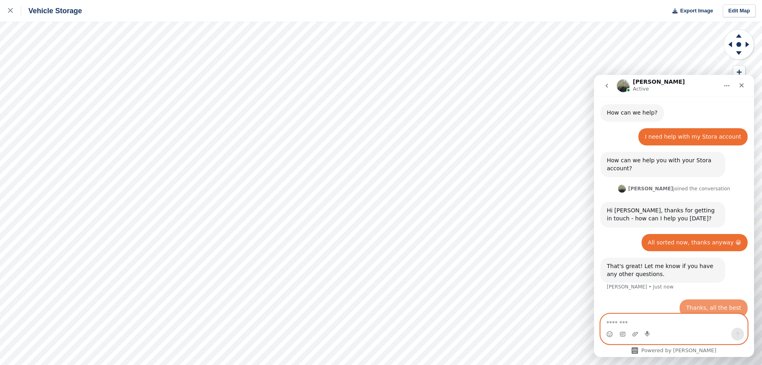
scroll to position [26, 0]
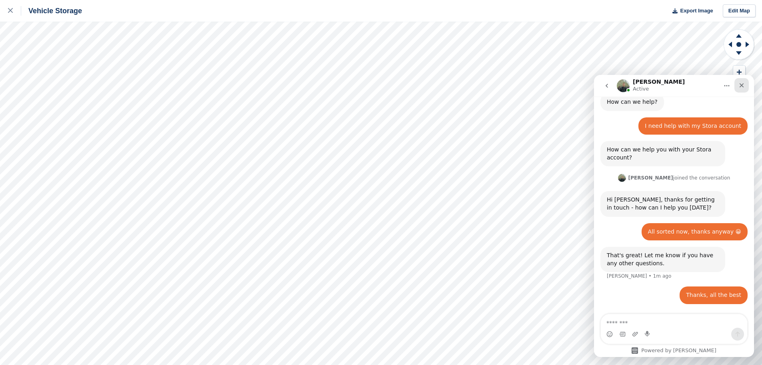
click at [742, 86] on icon "Close" at bounding box center [742, 85] width 4 height 4
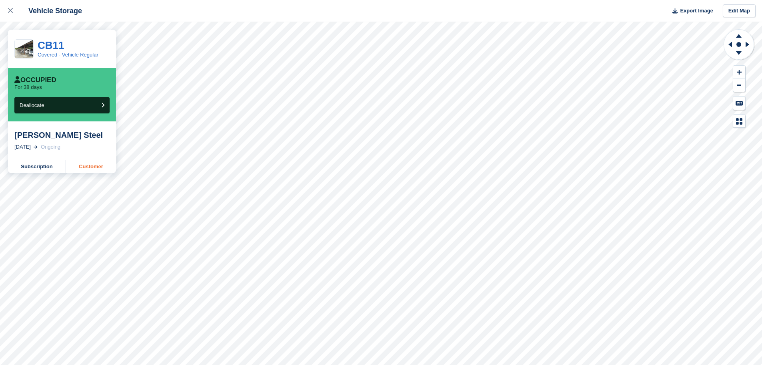
click at [90, 167] on link "Customer" at bounding box center [91, 166] width 50 height 13
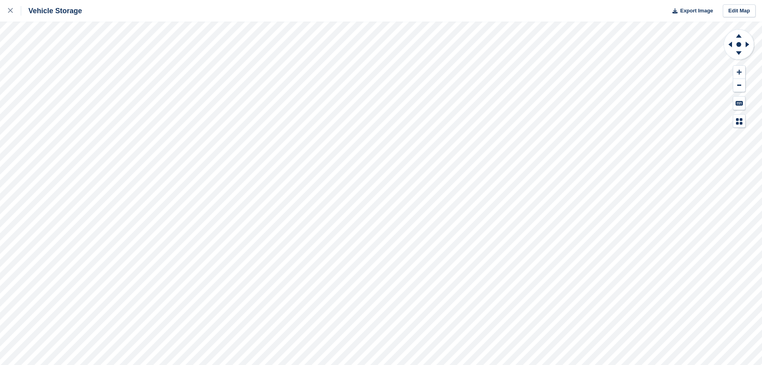
click at [535, 0] on html "Vehicle Storage Export Image Edit Map" at bounding box center [381, 182] width 762 height 365
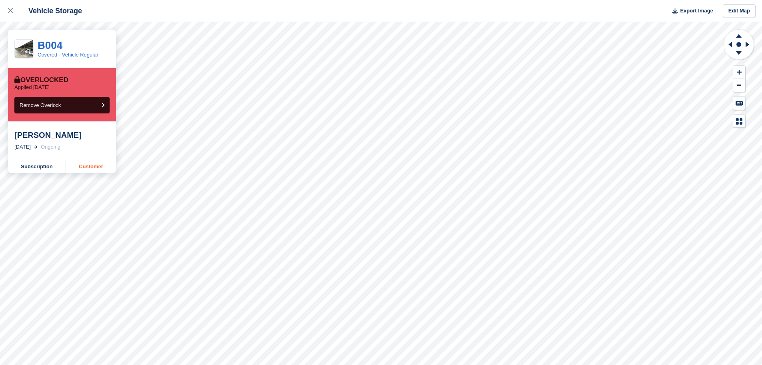
click at [89, 168] on link "Customer" at bounding box center [91, 166] width 50 height 13
click at [91, 168] on link "Customer" at bounding box center [91, 166] width 50 height 13
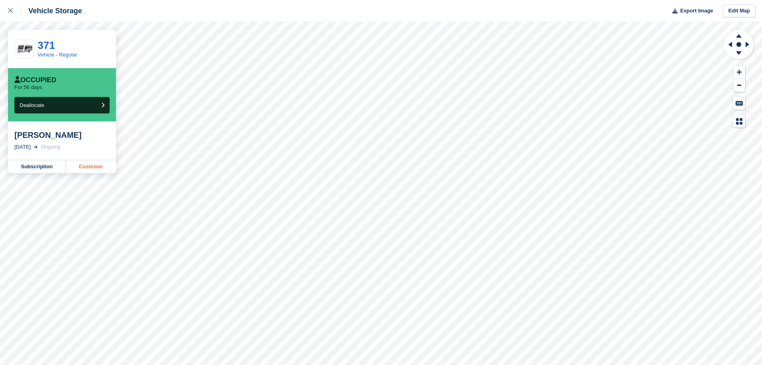
click at [95, 166] on link "Customer" at bounding box center [91, 166] width 50 height 13
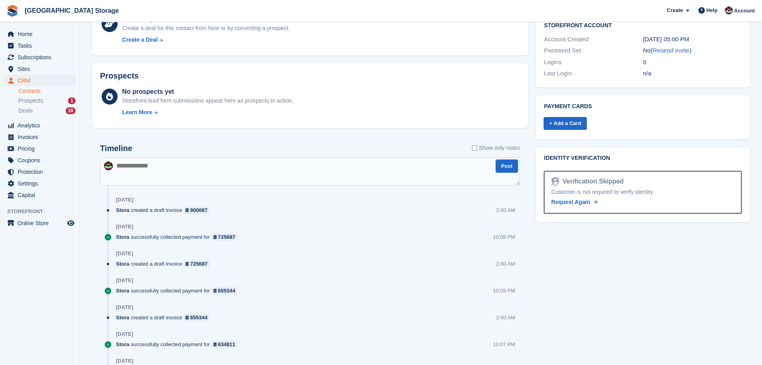
scroll to position [360, 0]
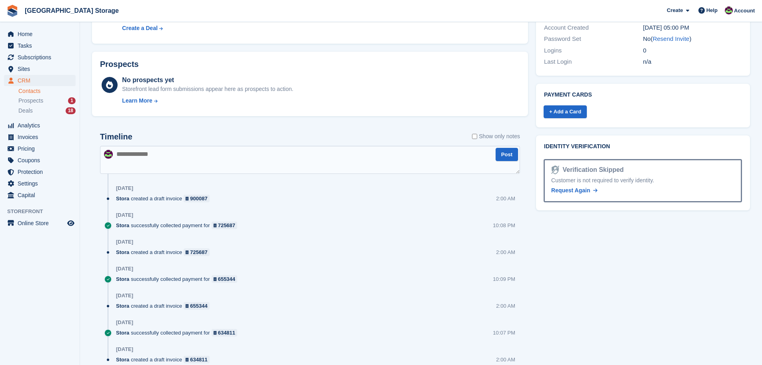
click at [208, 156] on textarea at bounding box center [310, 160] width 420 height 28
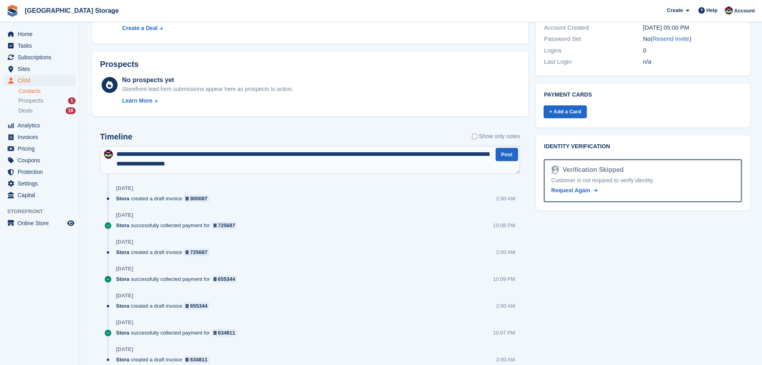
click at [216, 162] on textarea "**********" at bounding box center [310, 160] width 420 height 28
type textarea "**********"
click at [507, 152] on button "Post" at bounding box center [507, 154] width 22 height 13
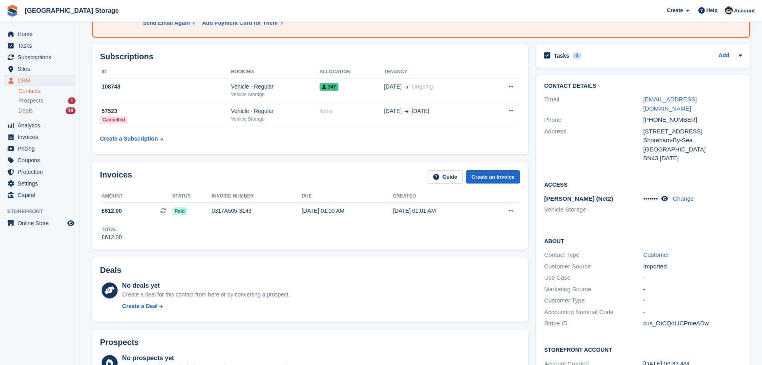
scroll to position [84, 0]
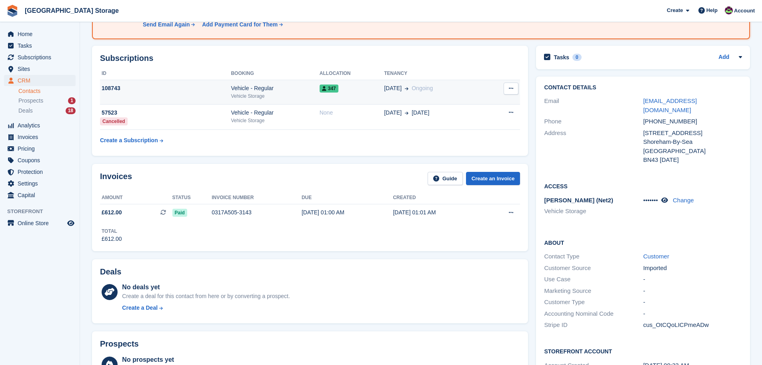
click at [358, 93] on td "347" at bounding box center [352, 92] width 64 height 24
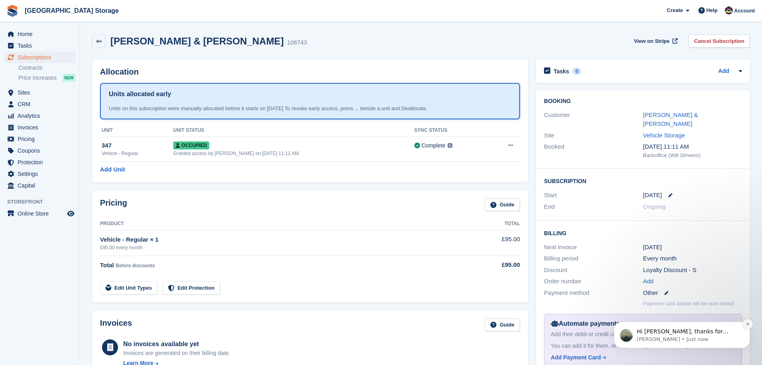
click at [749, 323] on icon "Dismiss notification" at bounding box center [748, 323] width 4 height 4
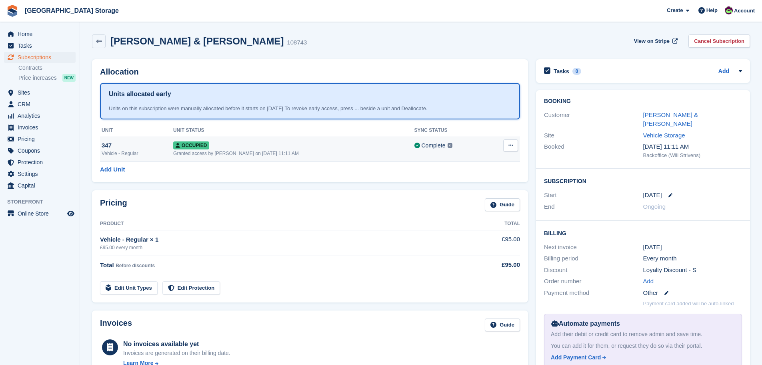
click at [352, 147] on div "Occupied" at bounding box center [293, 145] width 241 height 8
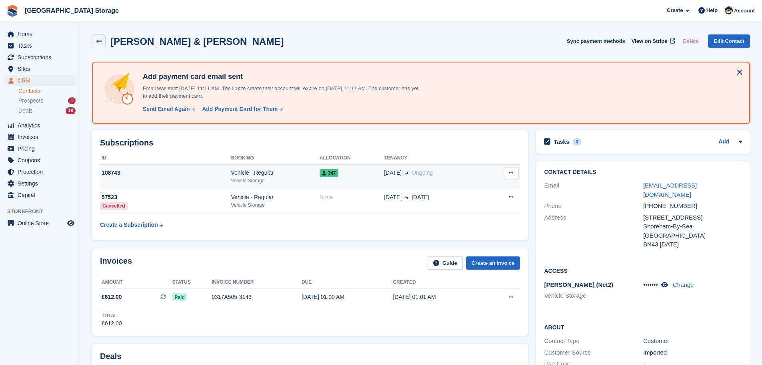
click at [295, 174] on div "Vehicle - Regular" at bounding box center [275, 172] width 88 height 8
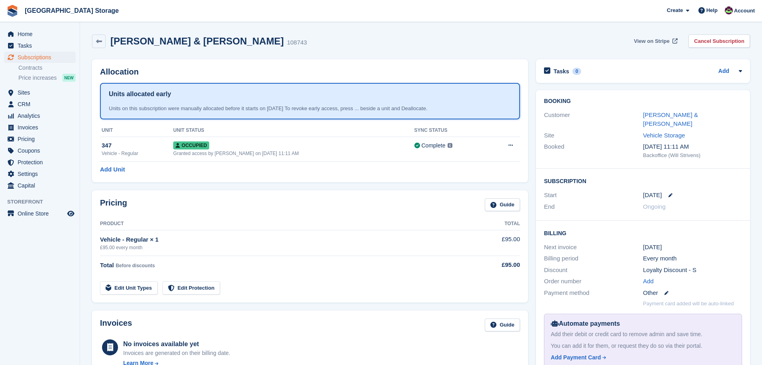
click at [663, 40] on span "View on Stripe" at bounding box center [652, 41] width 36 height 8
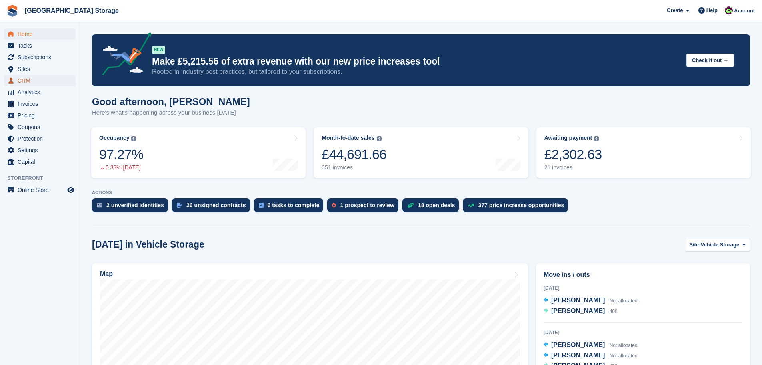
click at [26, 79] on span "CRM" at bounding box center [42, 80] width 48 height 11
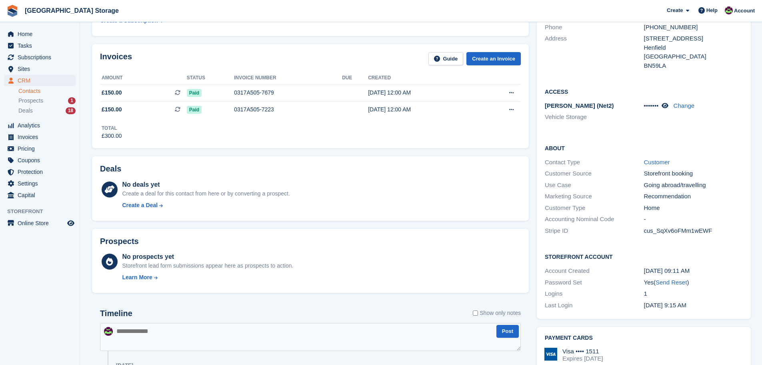
scroll to position [360, 0]
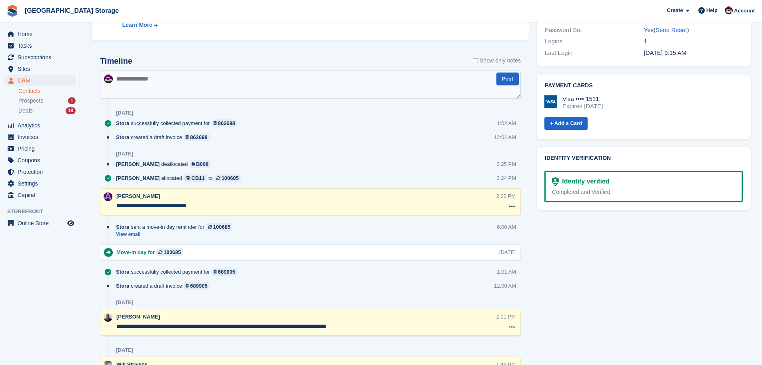
click at [183, 71] on textarea at bounding box center [310, 84] width 421 height 28
type textarea "**********"
click at [513, 78] on button "Post" at bounding box center [508, 78] width 22 height 13
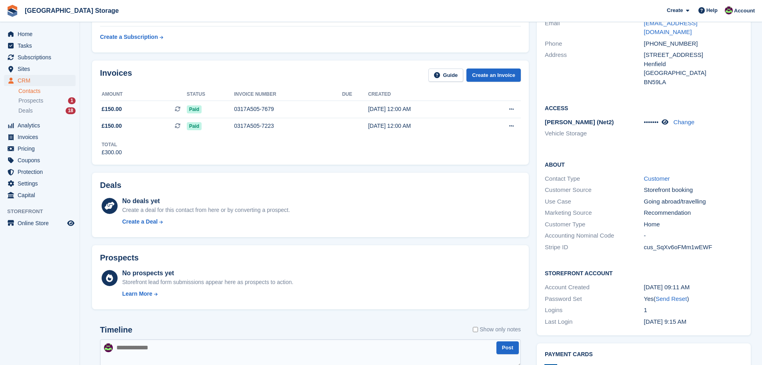
scroll to position [80, 0]
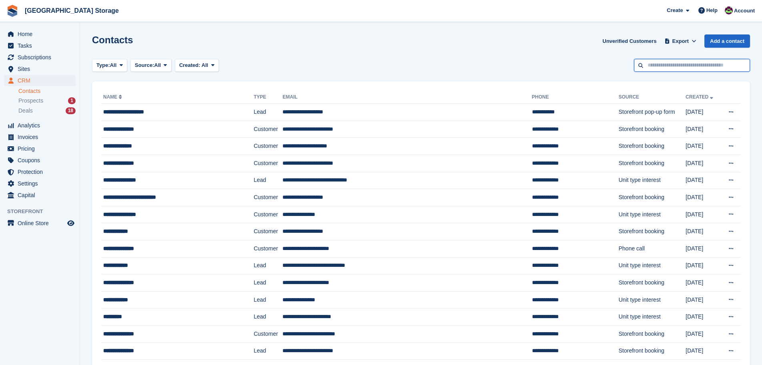
click at [694, 65] on input "text" at bounding box center [692, 65] width 116 height 13
type input "******"
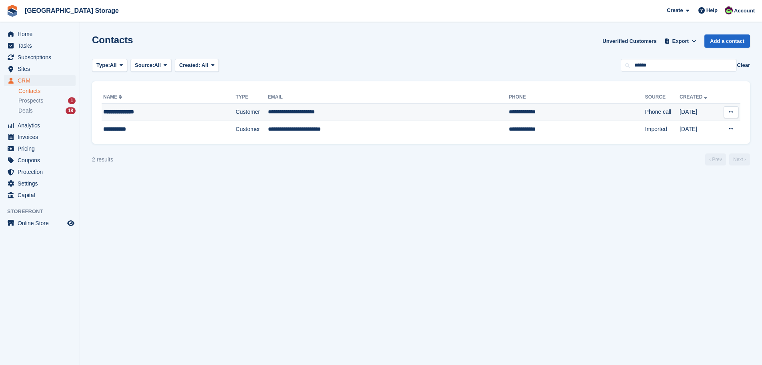
click at [293, 111] on td "**********" at bounding box center [388, 112] width 241 height 17
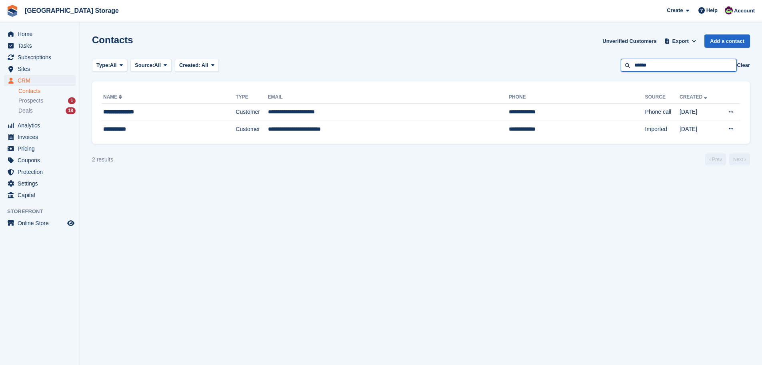
drag, startPoint x: 664, startPoint y: 66, endPoint x: 576, endPoint y: 65, distance: 88.4
click at [576, 65] on div "Type: All All Lead Customer Source: All All Storefront Backoffice Pre-Opening i…" at bounding box center [421, 65] width 658 height 13
type input "***"
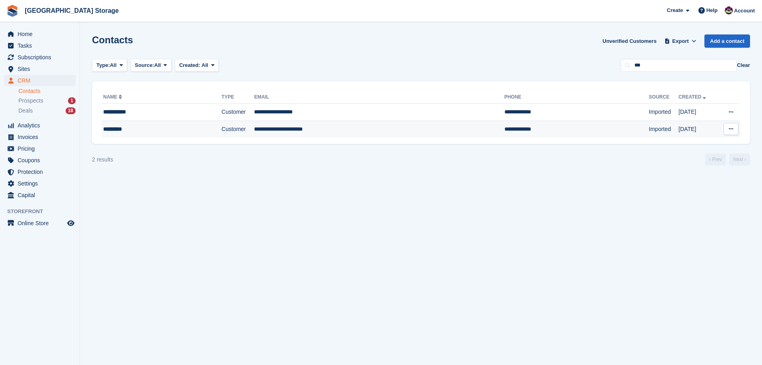
click at [284, 130] on td "**********" at bounding box center [379, 128] width 250 height 17
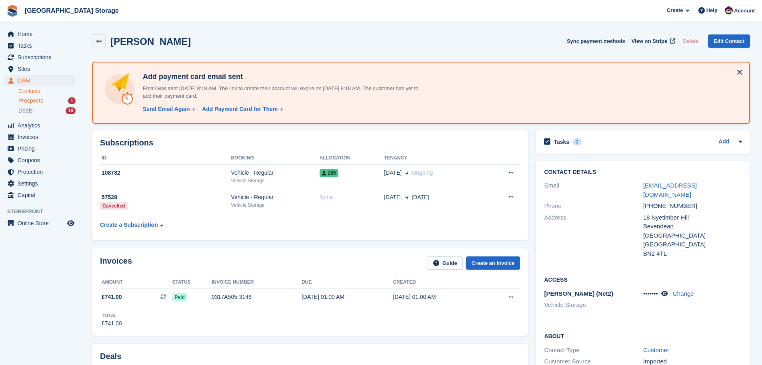
click at [31, 101] on span "Prospects" at bounding box center [30, 101] width 25 height 8
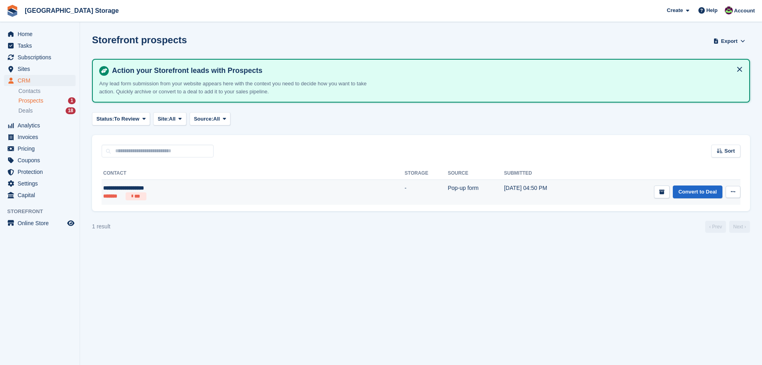
click at [226, 191] on div "**********" at bounding box center [185, 188] width 164 height 8
click at [735, 192] on icon at bounding box center [733, 191] width 4 height 5
click at [698, 208] on p "View contact" at bounding box center [702, 207] width 70 height 10
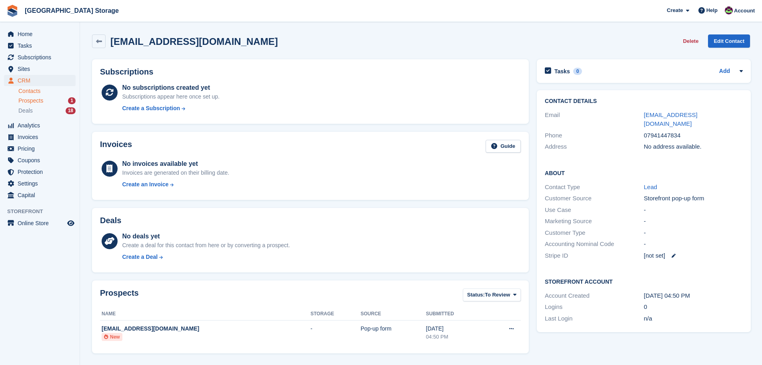
click at [35, 100] on span "Prospects" at bounding box center [30, 101] width 25 height 8
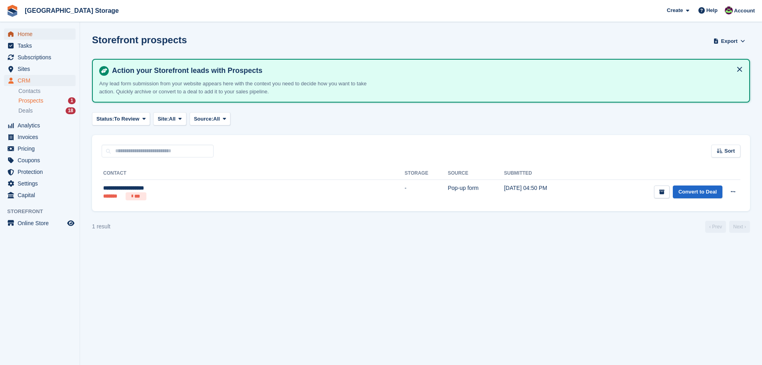
click at [35, 35] on span "Home" at bounding box center [42, 33] width 48 height 11
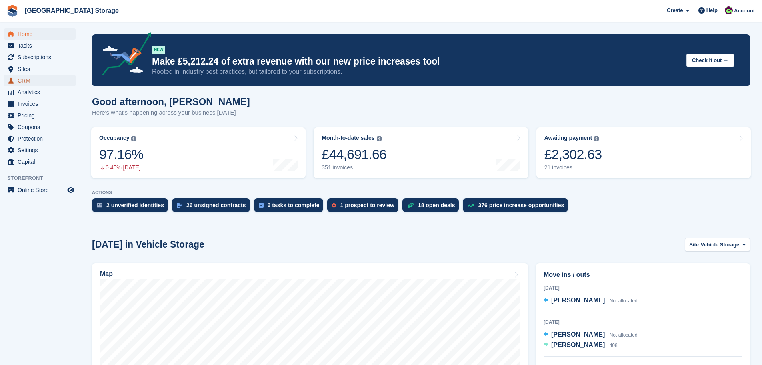
click at [39, 78] on span "CRM" at bounding box center [42, 80] width 48 height 11
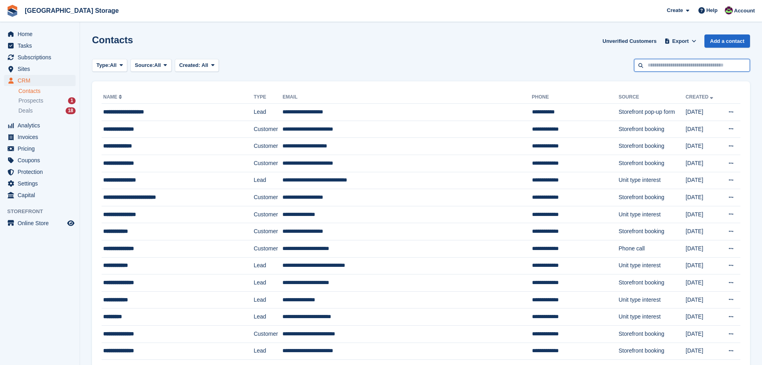
click at [676, 62] on input "text" at bounding box center [692, 65] width 116 height 13
type input "***"
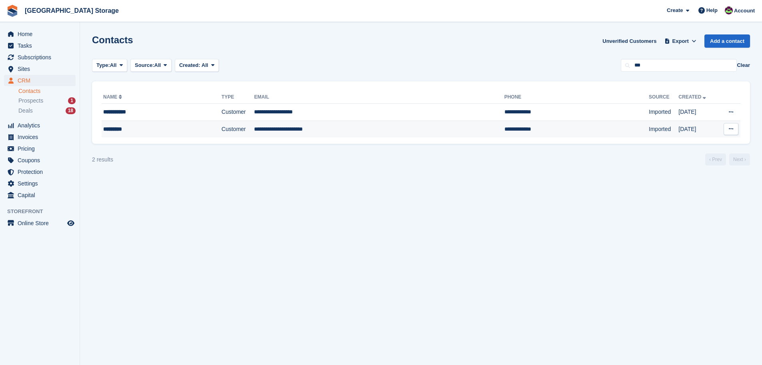
click at [305, 128] on td "**********" at bounding box center [379, 128] width 250 height 17
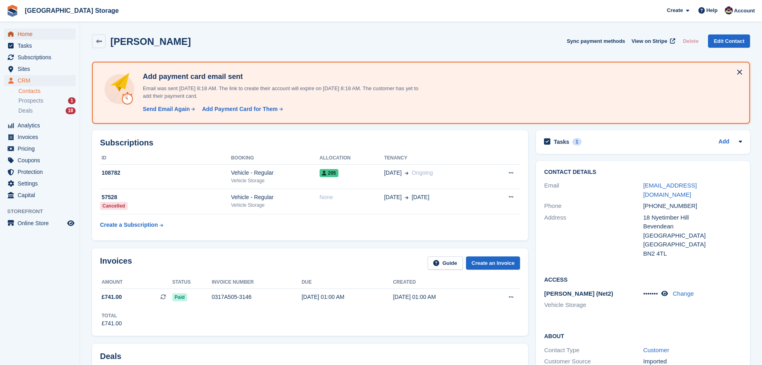
click at [28, 36] on span "Home" at bounding box center [42, 33] width 48 height 11
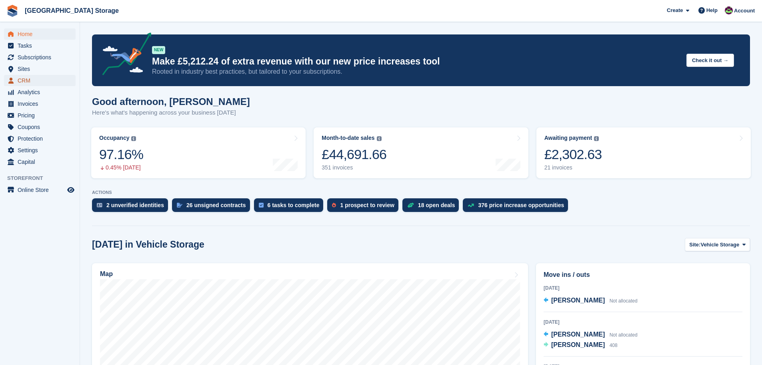
click at [37, 82] on span "CRM" at bounding box center [42, 80] width 48 height 11
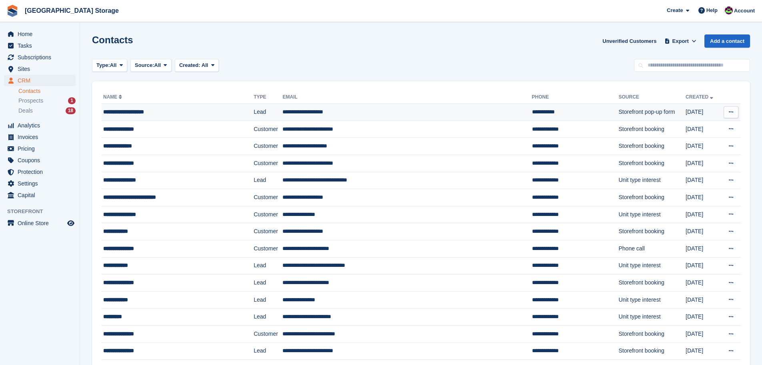
click at [394, 112] on td "**********" at bounding box center [407, 112] width 249 height 17
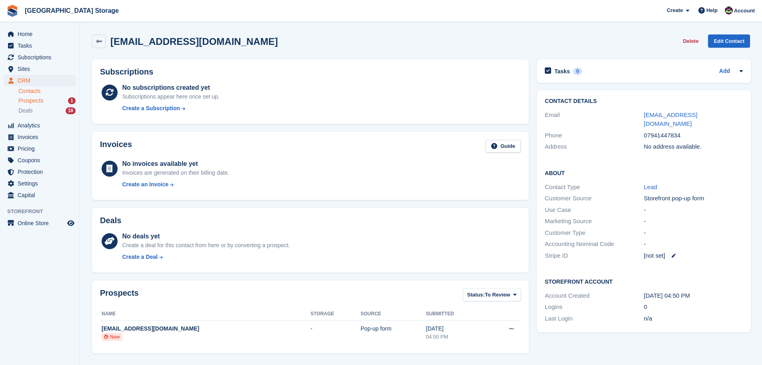
click at [36, 100] on span "Prospects" at bounding box center [30, 101] width 25 height 8
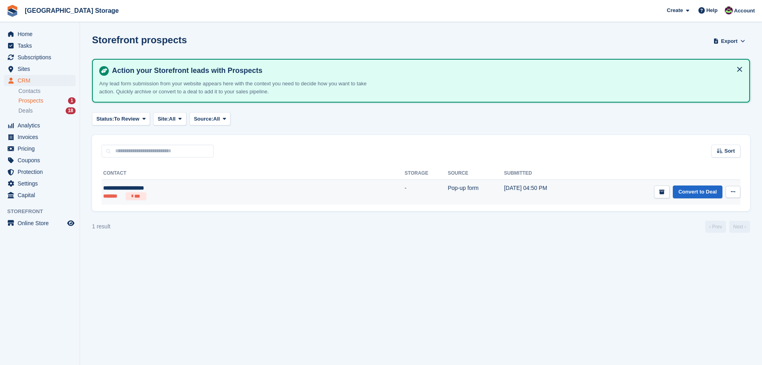
click at [734, 191] on icon at bounding box center [733, 191] width 4 height 5
click at [697, 209] on p "View contact" at bounding box center [702, 207] width 70 height 10
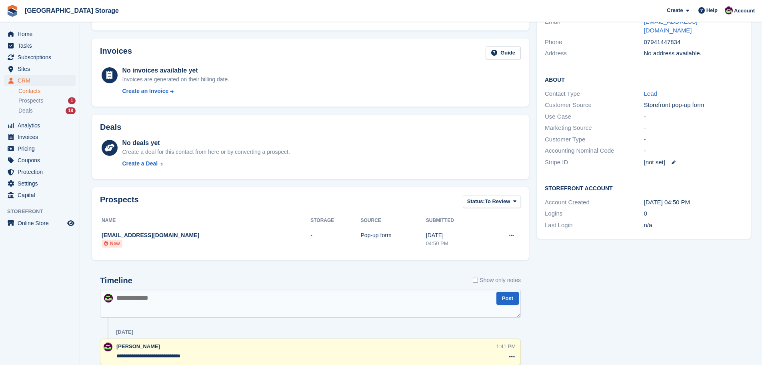
scroll to position [122, 0]
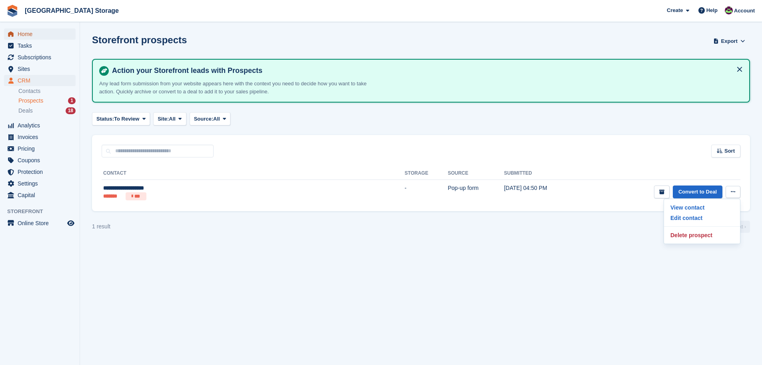
click at [28, 34] on span "Home" at bounding box center [42, 33] width 48 height 11
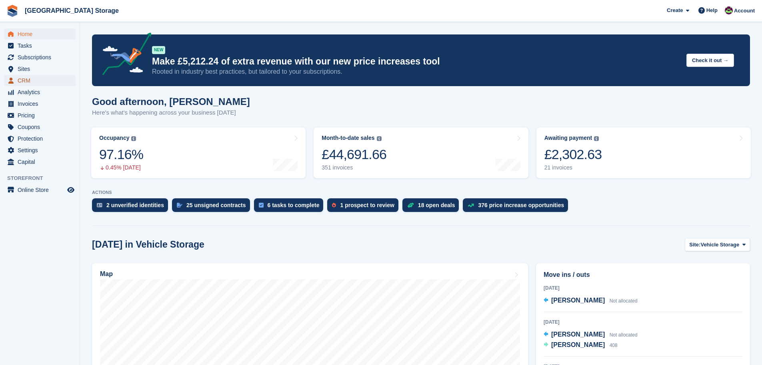
click at [28, 80] on span "CRM" at bounding box center [42, 80] width 48 height 11
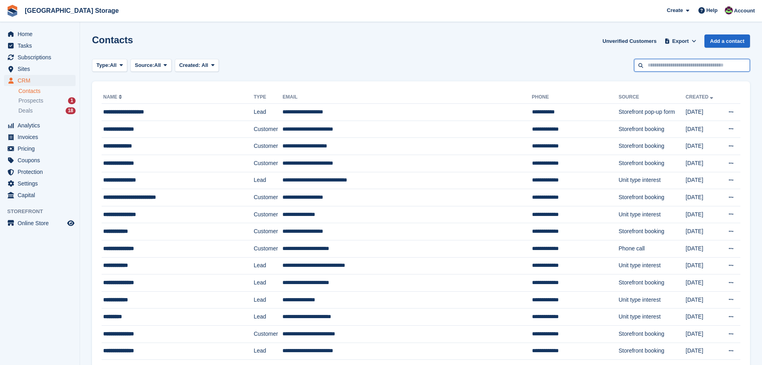
click at [684, 61] on input "text" at bounding box center [692, 65] width 116 height 13
type input "*******"
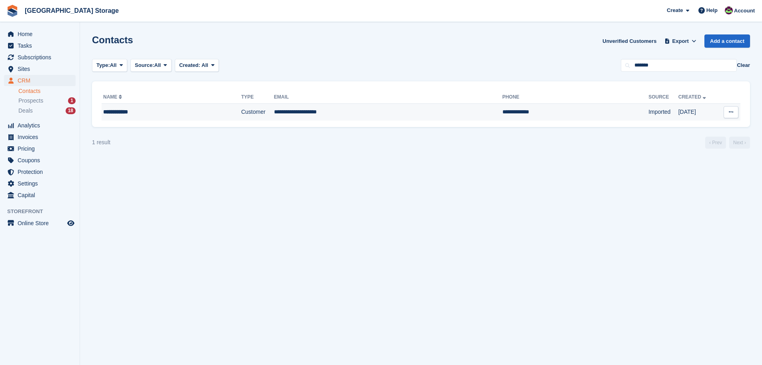
click at [260, 113] on td "Customer" at bounding box center [257, 112] width 33 height 17
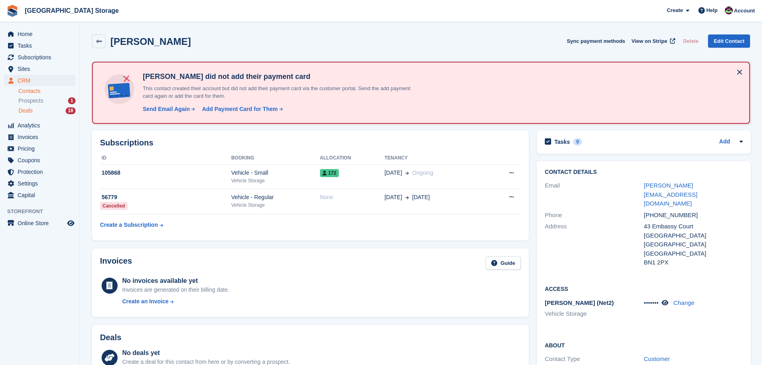
click at [52, 112] on div "Deals 18" at bounding box center [46, 111] width 57 height 8
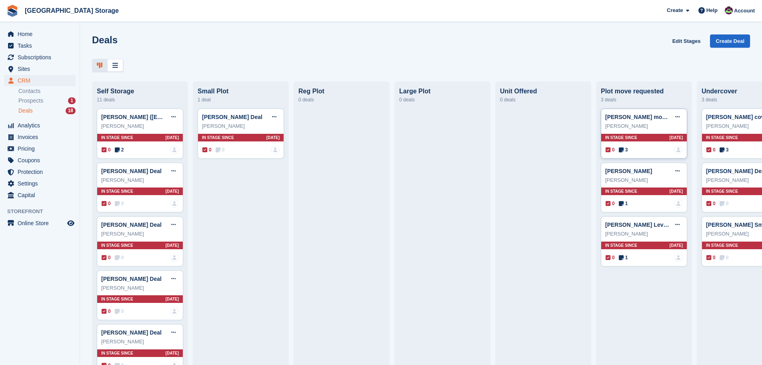
click at [653, 128] on div "[PERSON_NAME]" at bounding box center [644, 126] width 78 height 8
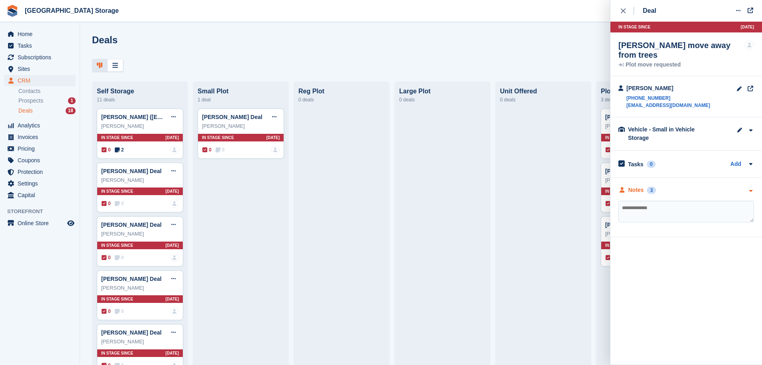
click at [662, 186] on div "Notes 3" at bounding box center [687, 190] width 136 height 8
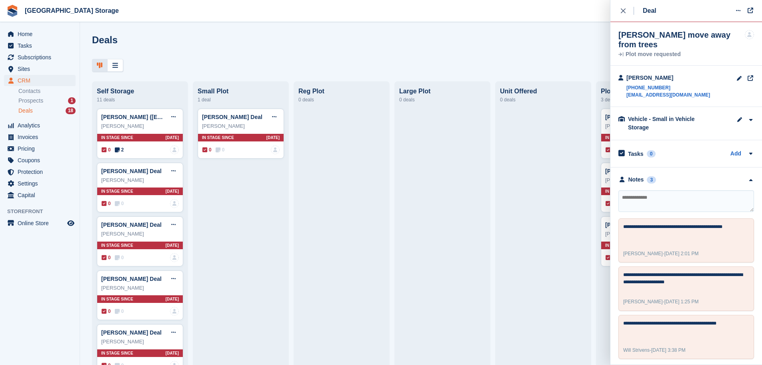
scroll to position [14, 0]
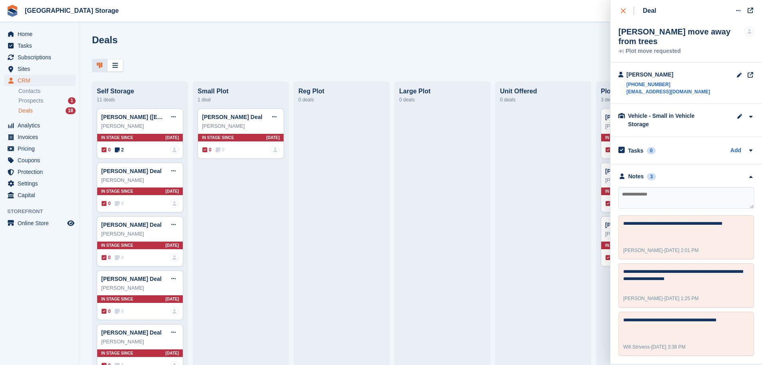
click at [624, 10] on icon "close" at bounding box center [623, 10] width 5 height 5
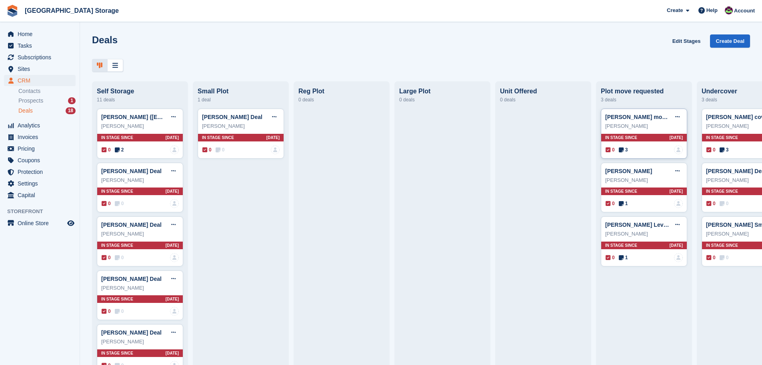
click at [649, 128] on div "Mick Fillary" at bounding box center [644, 126] width 78 height 8
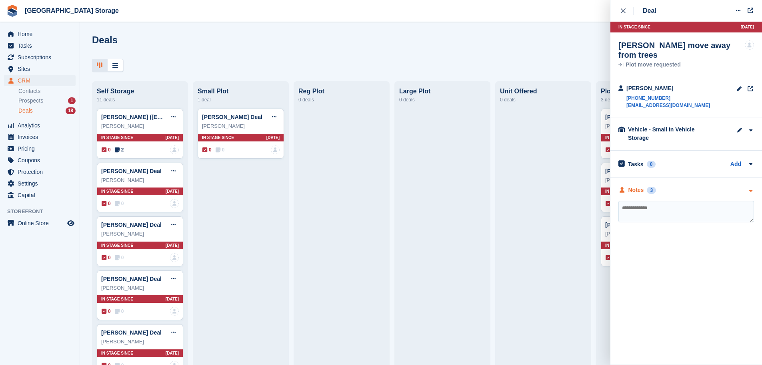
click at [638, 186] on div "Notes" at bounding box center [637, 190] width 16 height 8
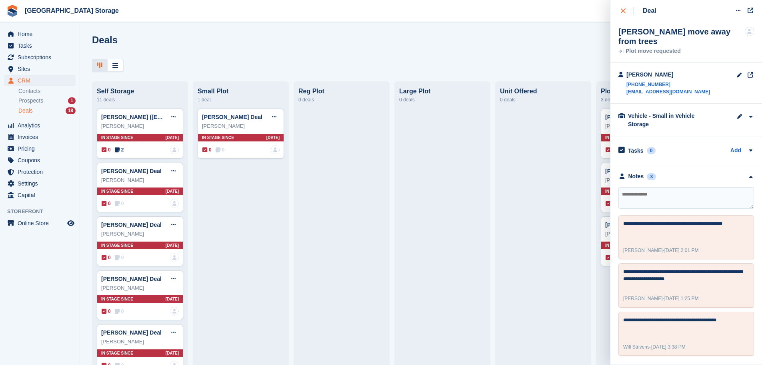
click at [624, 9] on icon "close" at bounding box center [623, 10] width 5 height 5
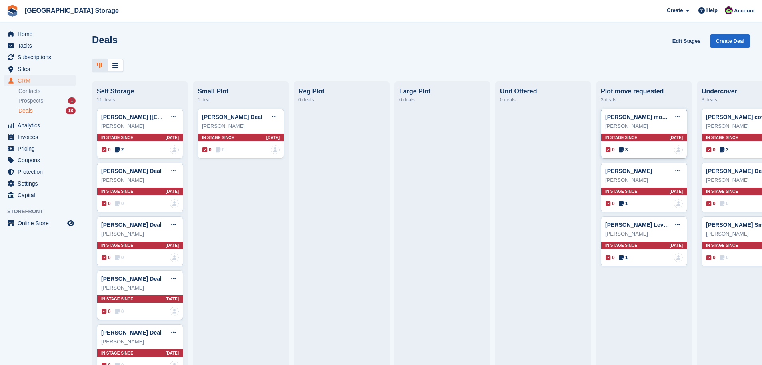
click at [640, 127] on div "Mick Fillary" at bounding box center [644, 126] width 78 height 8
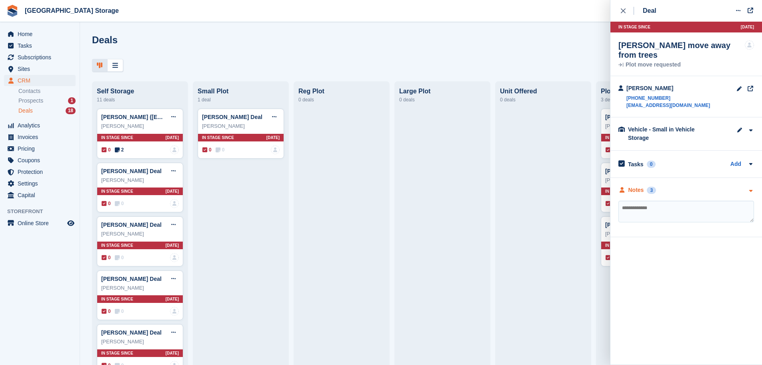
click at [633, 186] on div "Notes" at bounding box center [637, 190] width 16 height 8
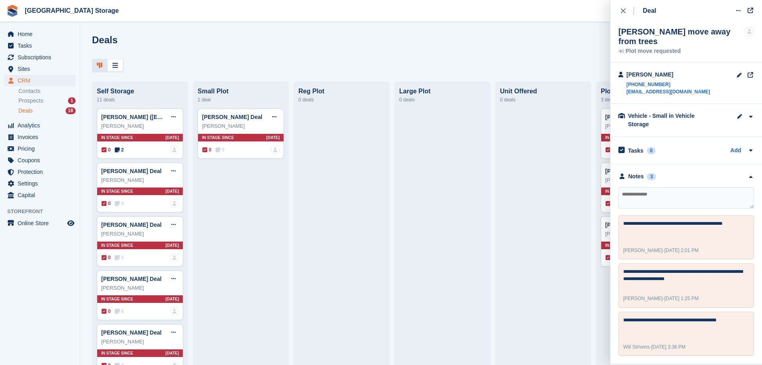
click at [623, 11] on icon "close" at bounding box center [623, 10] width 5 height 5
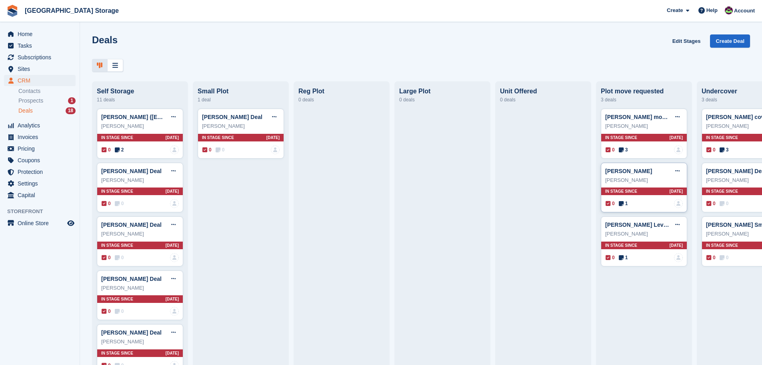
click at [647, 180] on div "Keith Luke" at bounding box center [644, 180] width 78 height 8
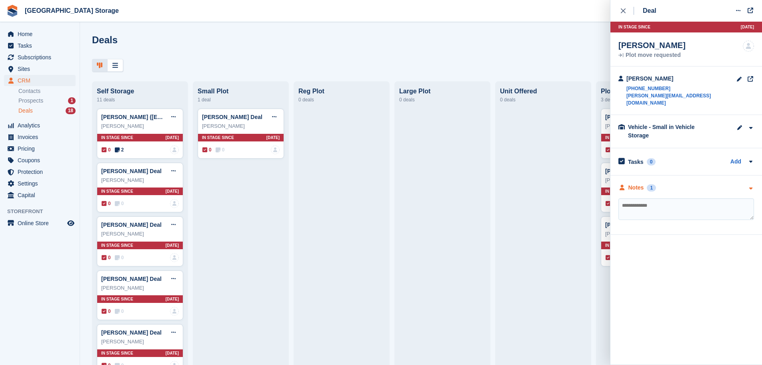
click at [666, 183] on div "Notes 1" at bounding box center [687, 187] width 136 height 8
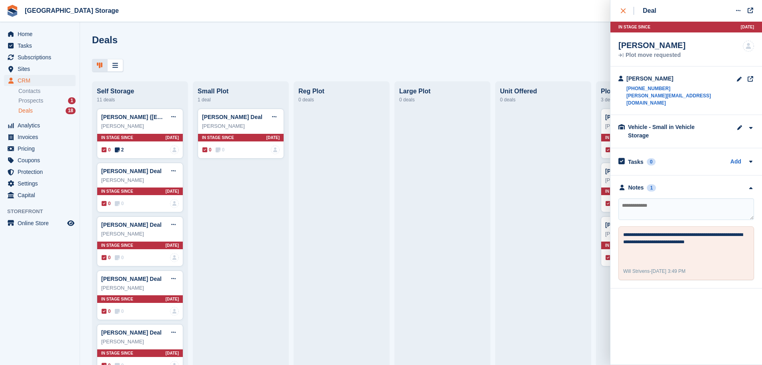
click at [624, 10] on icon "close" at bounding box center [623, 10] width 5 height 5
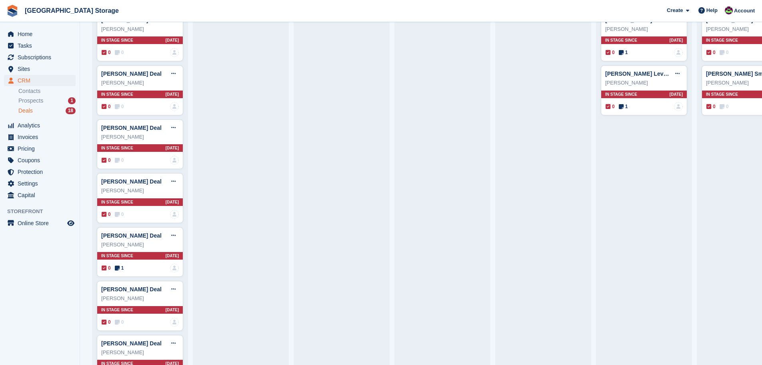
scroll to position [0, 0]
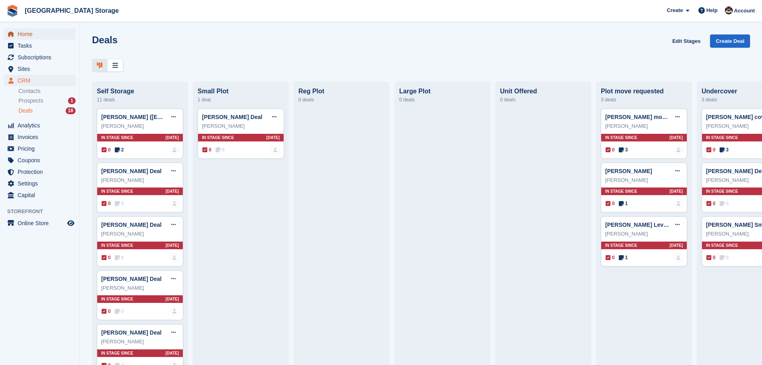
click at [33, 32] on span "Home" at bounding box center [42, 33] width 48 height 11
